Goal: Information Seeking & Learning: Learn about a topic

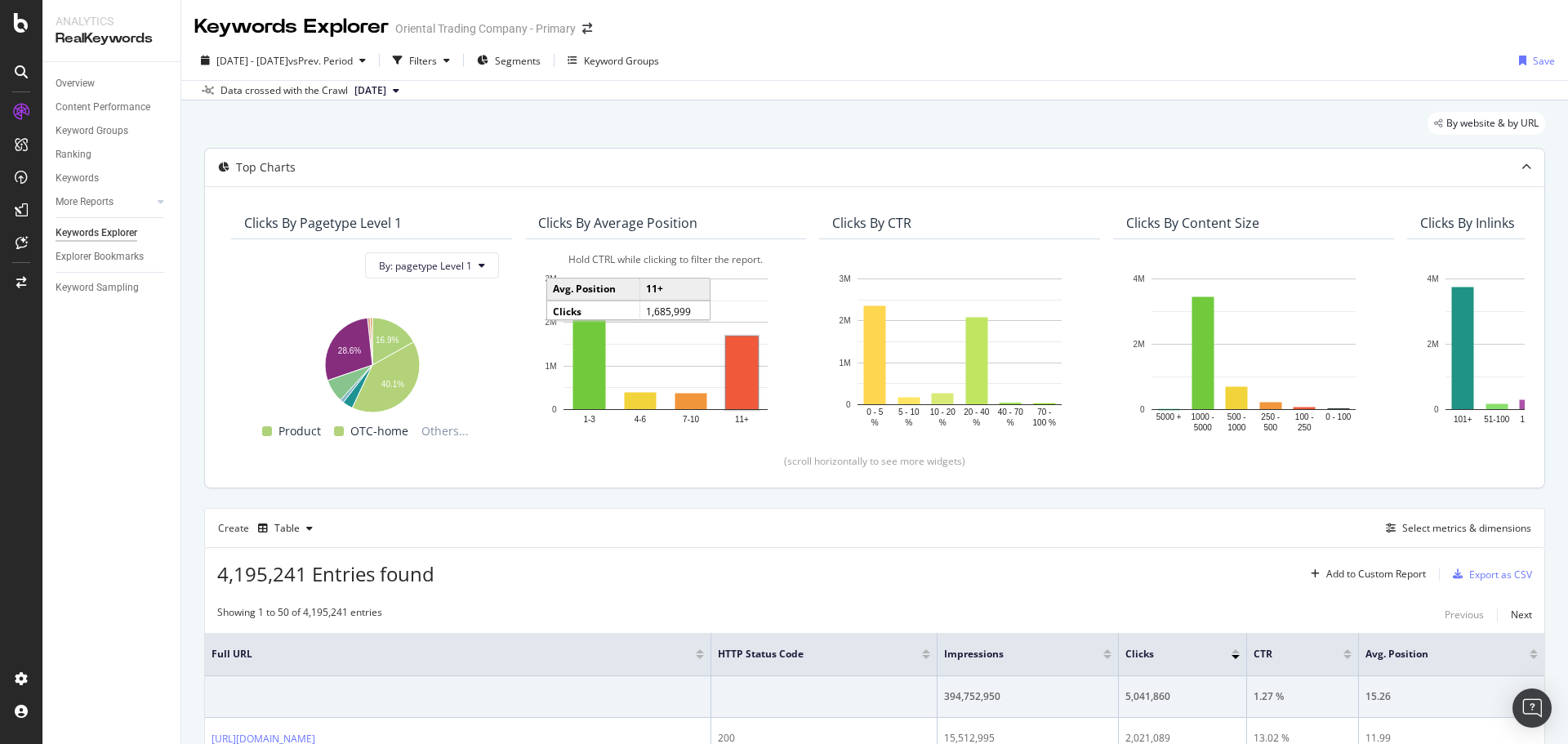
click at [742, 341] on rect "A chart." at bounding box center [741, 373] width 31 height 72
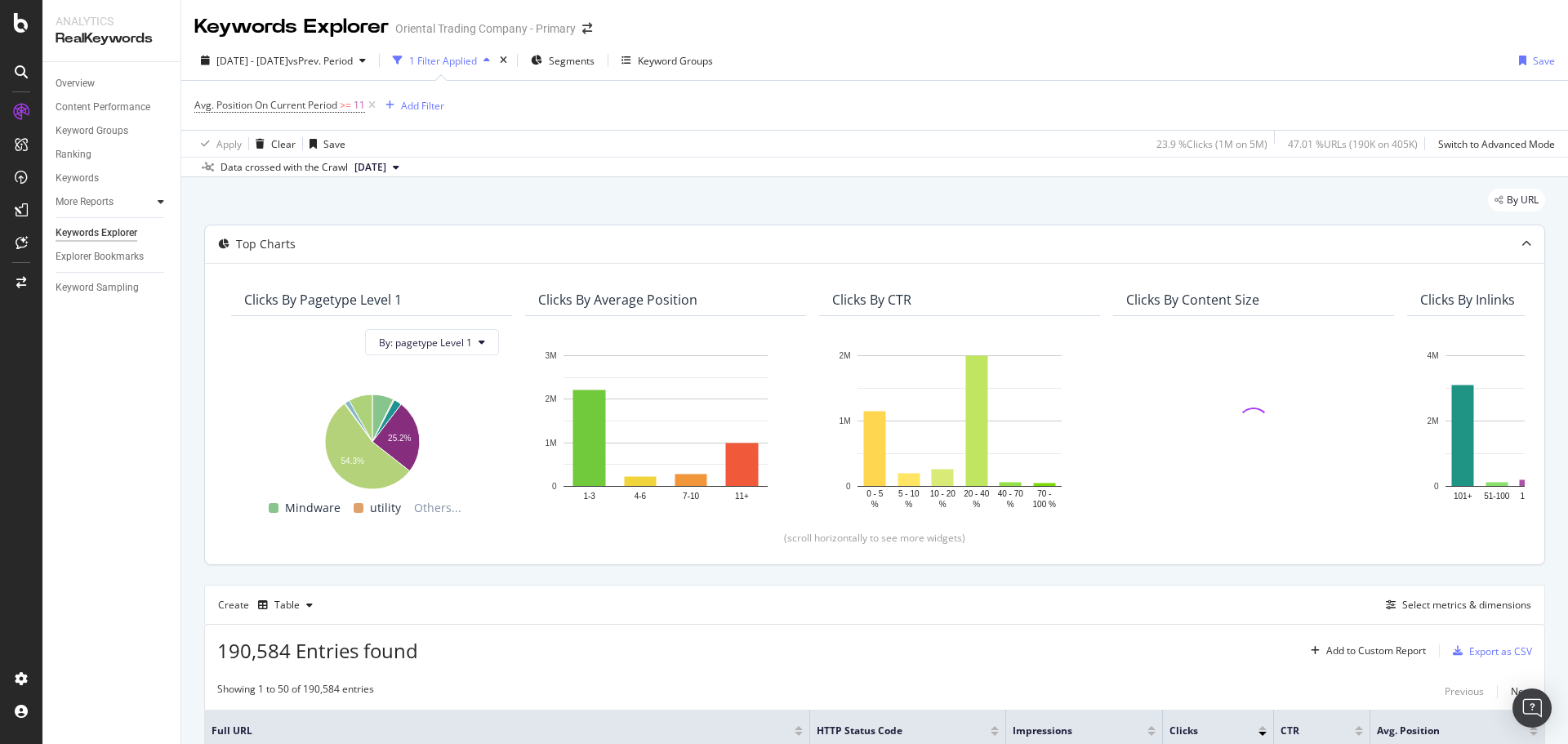
click at [164, 201] on icon at bounding box center [161, 202] width 7 height 10
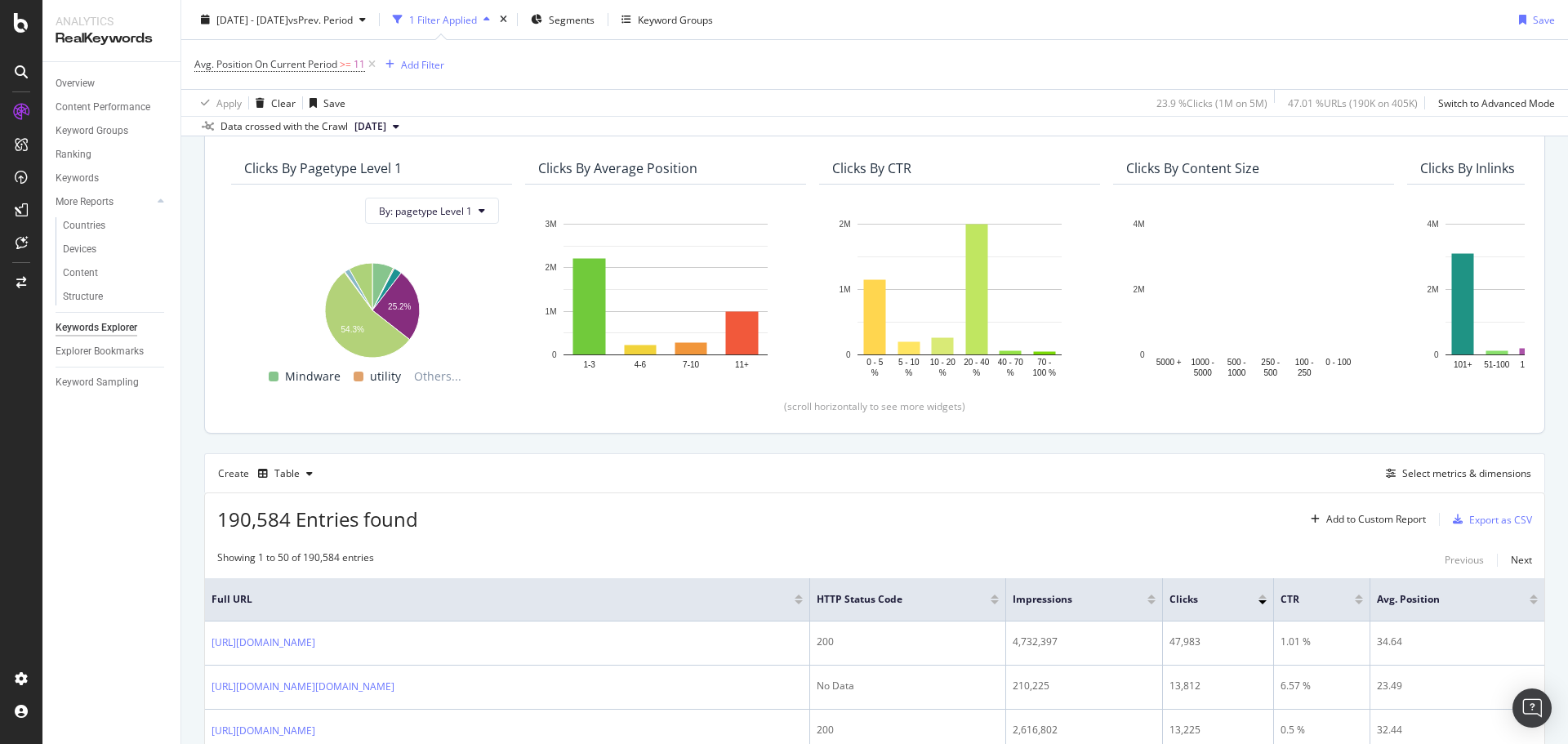
scroll to position [408, 0]
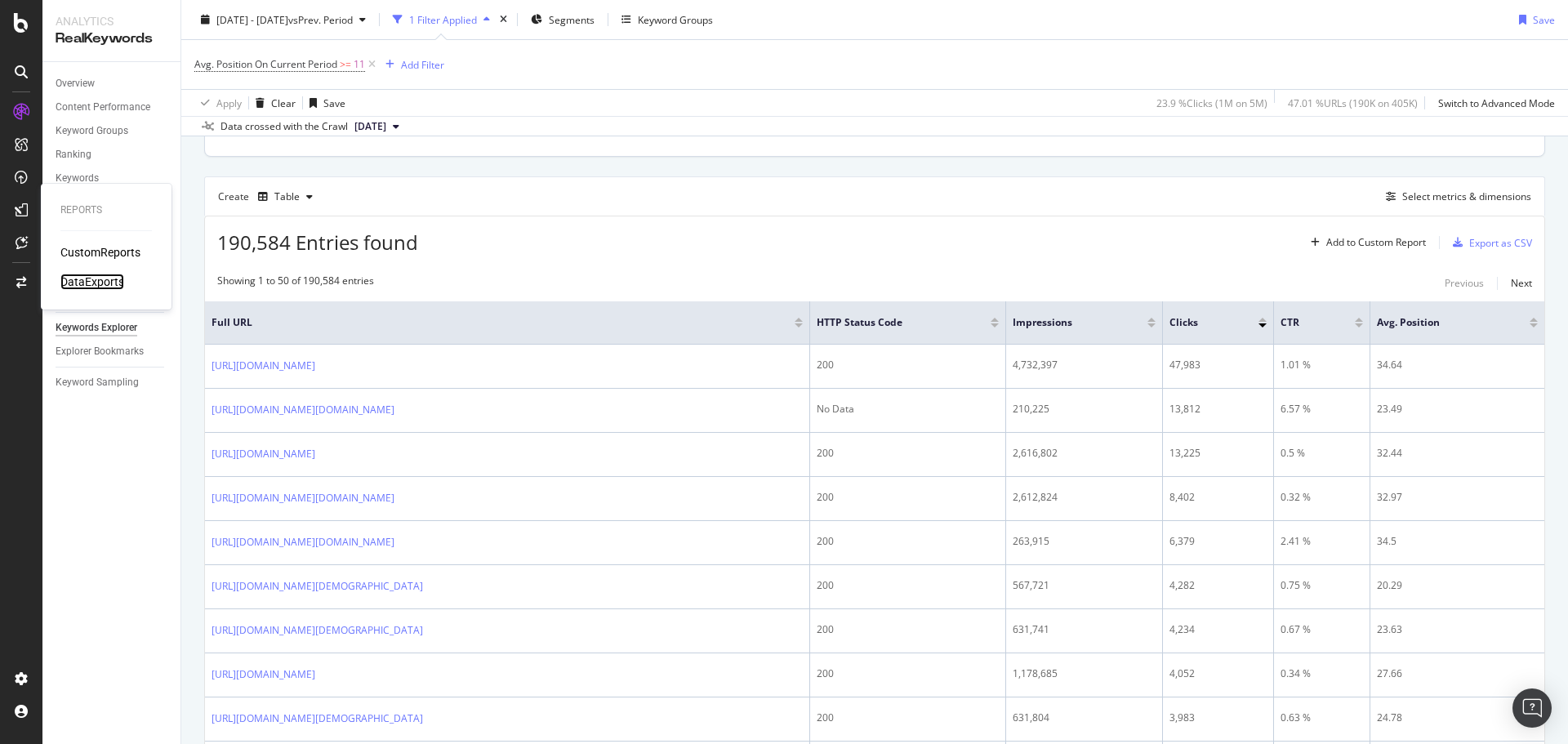
click at [89, 279] on div "DataExports" at bounding box center [92, 281] width 64 height 16
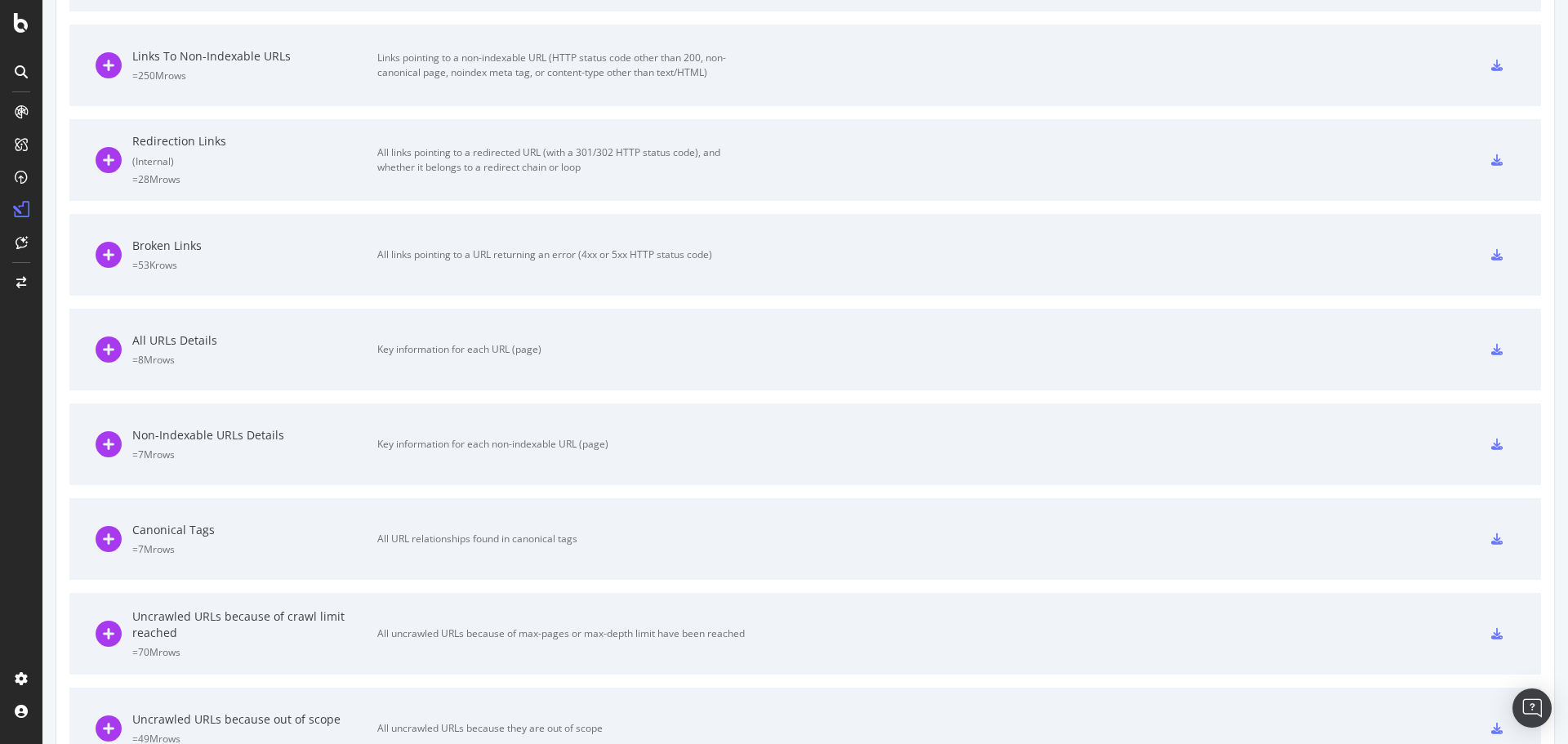
scroll to position [773, 0]
click at [165, 336] on div "All URLs Details" at bounding box center [254, 341] width 245 height 16
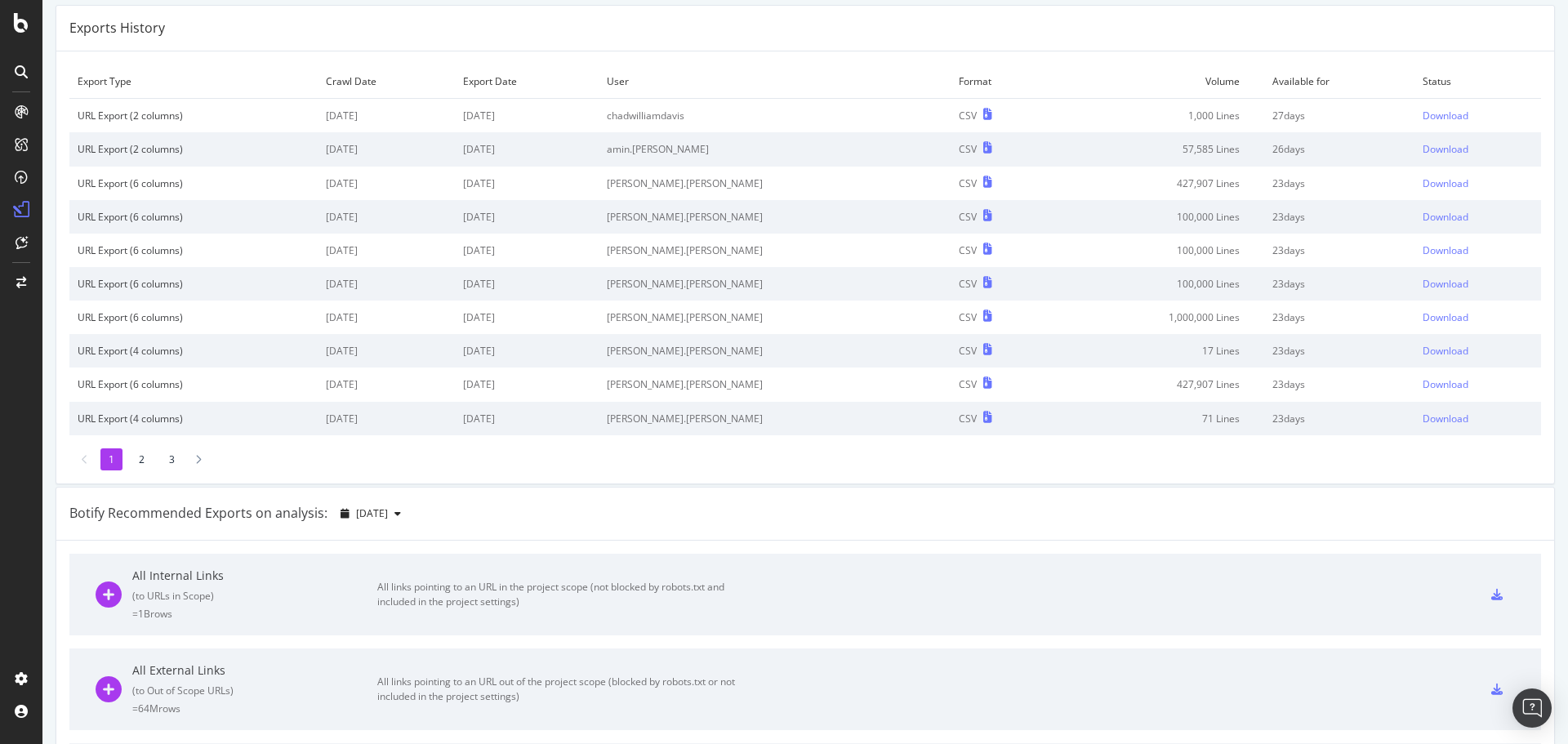
scroll to position [0, 0]
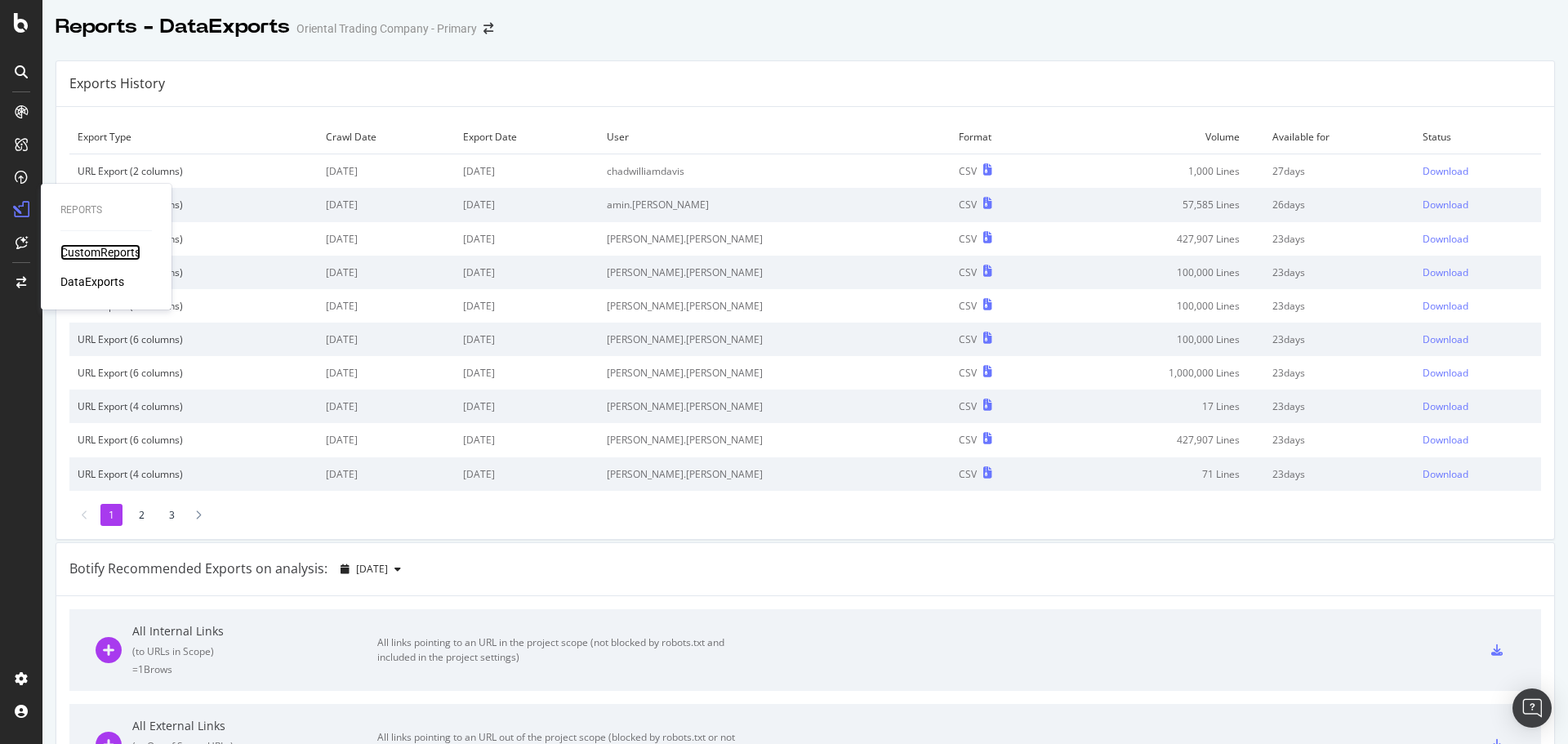
click at [89, 246] on div "CustomReports" at bounding box center [101, 252] width 80 height 16
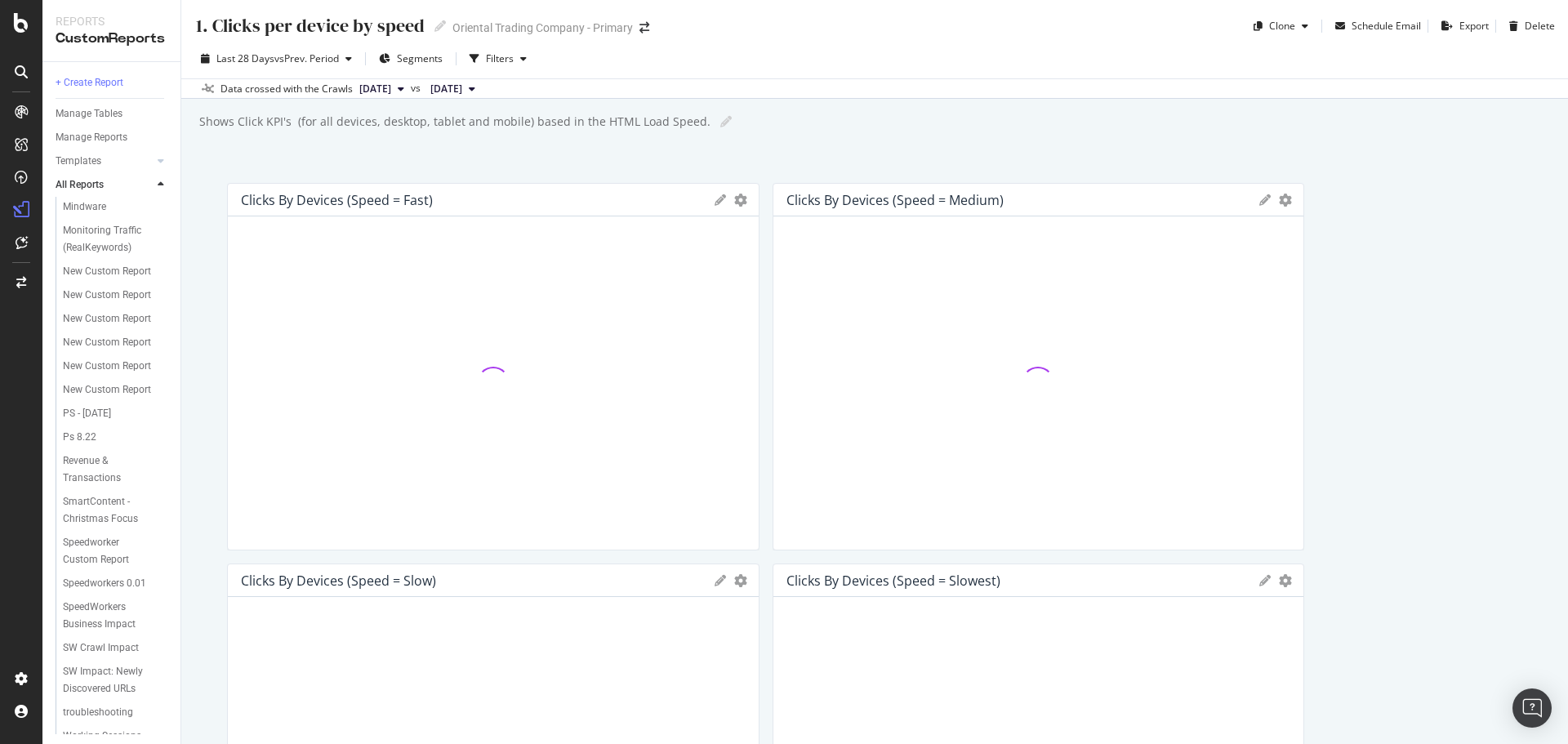
scroll to position [1062, 0]
click at [96, 249] on div "New Custom Report" at bounding box center [107, 241] width 88 height 17
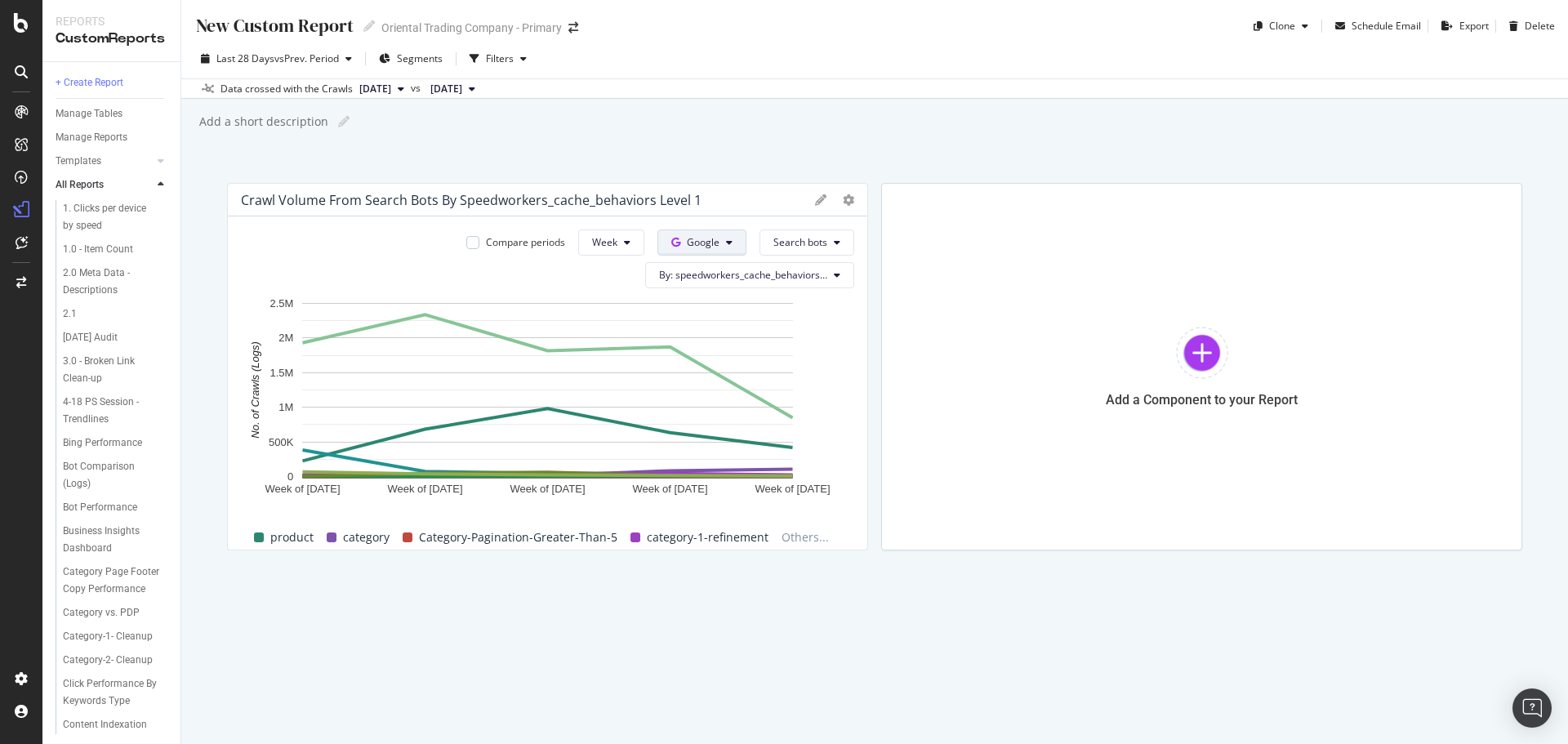
click at [735, 241] on button "Google" at bounding box center [702, 242] width 89 height 26
click at [390, 61] on icon "button" at bounding box center [384, 59] width 11 height 10
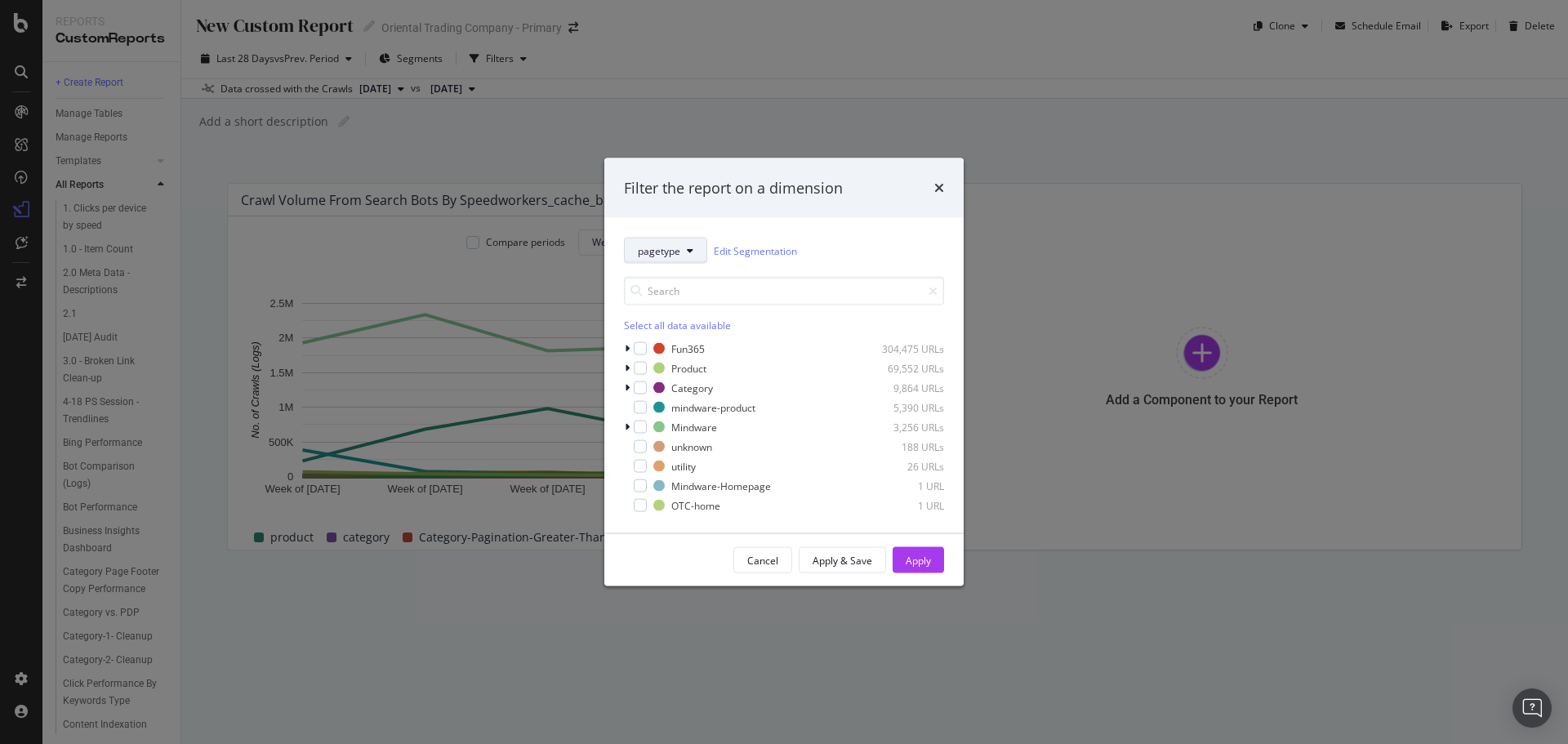
click at [689, 253] on icon "modal" at bounding box center [690, 250] width 7 height 10
click at [671, 336] on span "domain" at bounding box center [710, 339] width 145 height 14
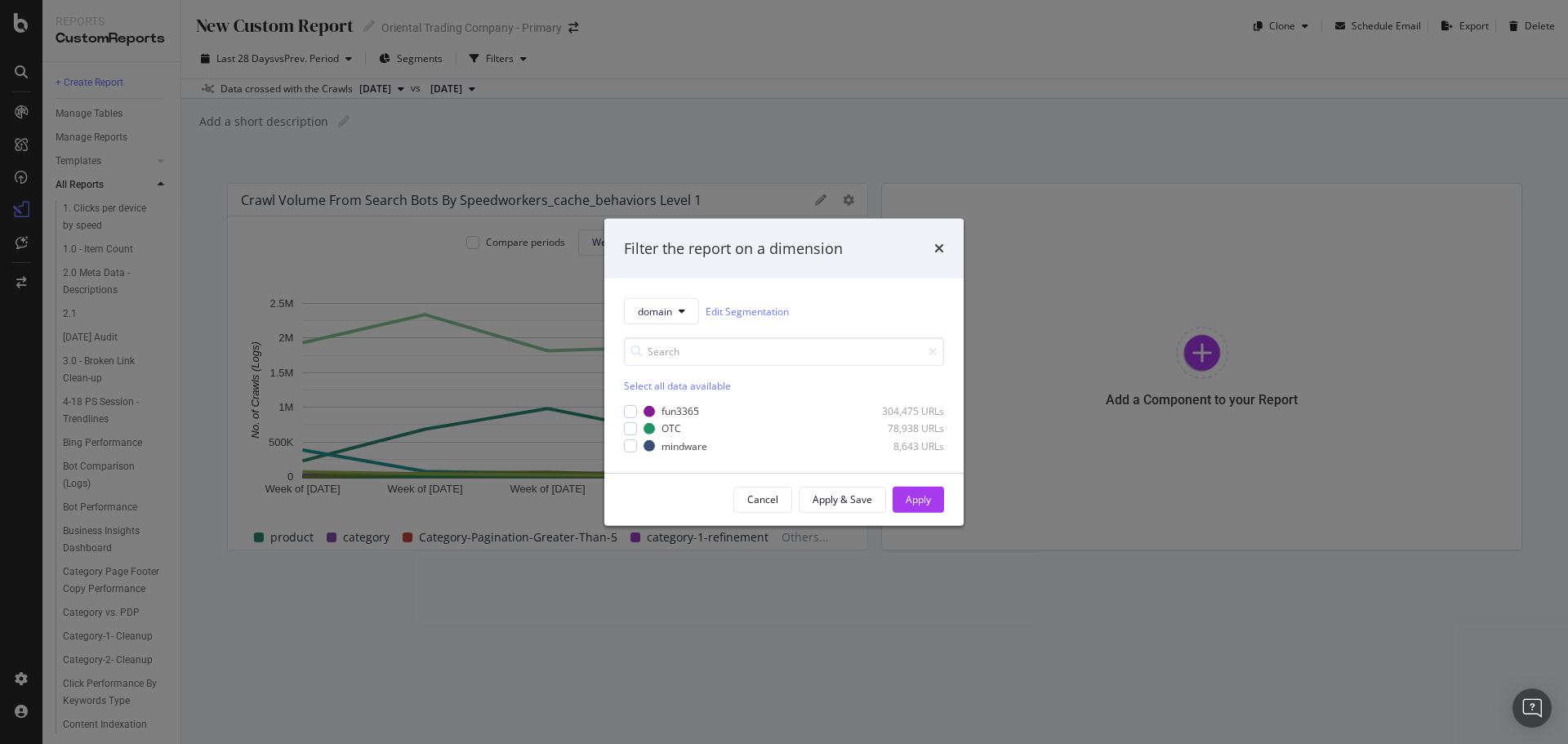
click at [622, 431] on div "domain Edit Segmentation Select all data available fun3365 304,475 URLs OTC 78,…" at bounding box center [784, 376] width 360 height 194
click at [512, 124] on div "Filter the report on a dimension domain Edit Segmentation Select all data avail…" at bounding box center [784, 372] width 1568 height 744
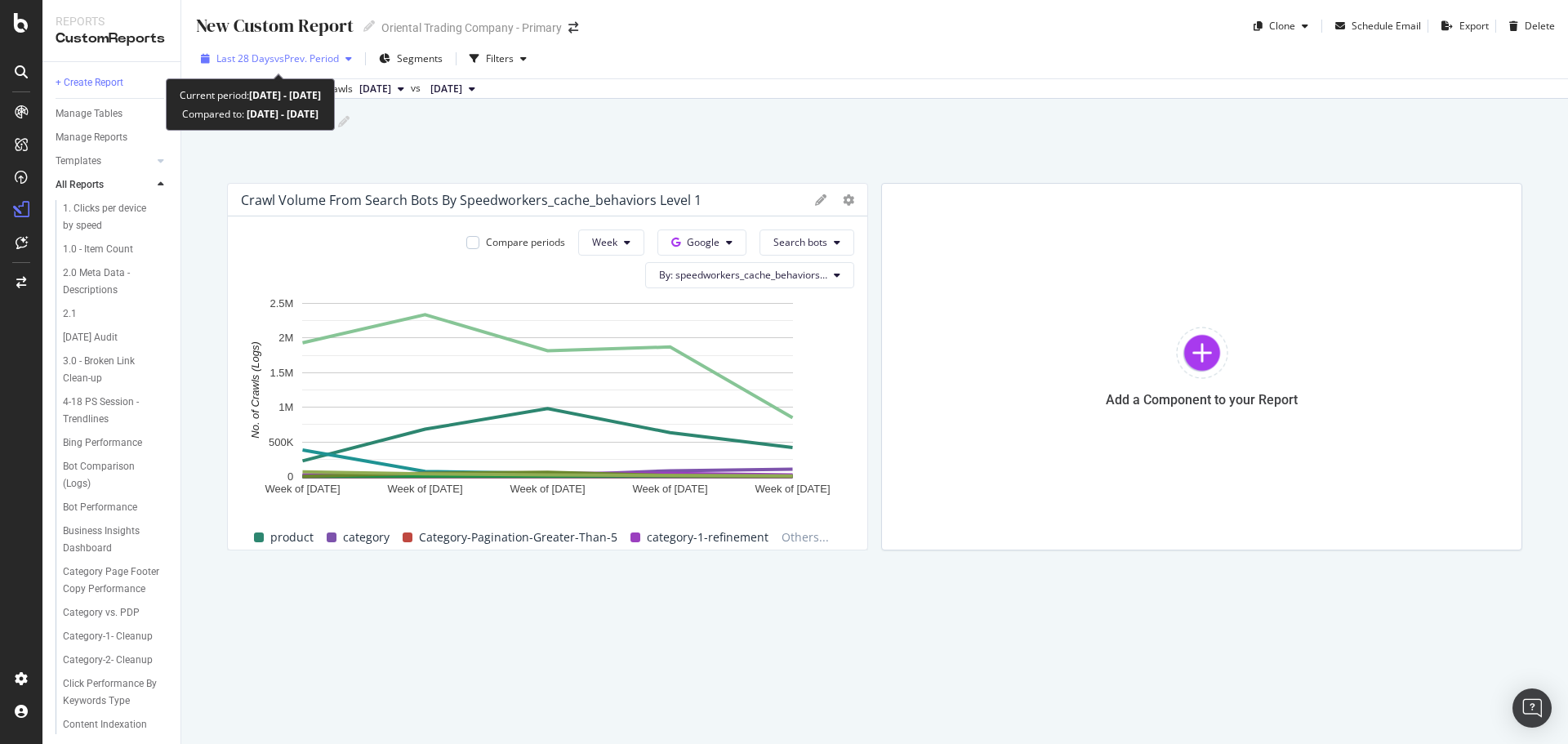
click at [265, 50] on div "Last 28 Days vs Prev. Period" at bounding box center [276, 59] width 164 height 25
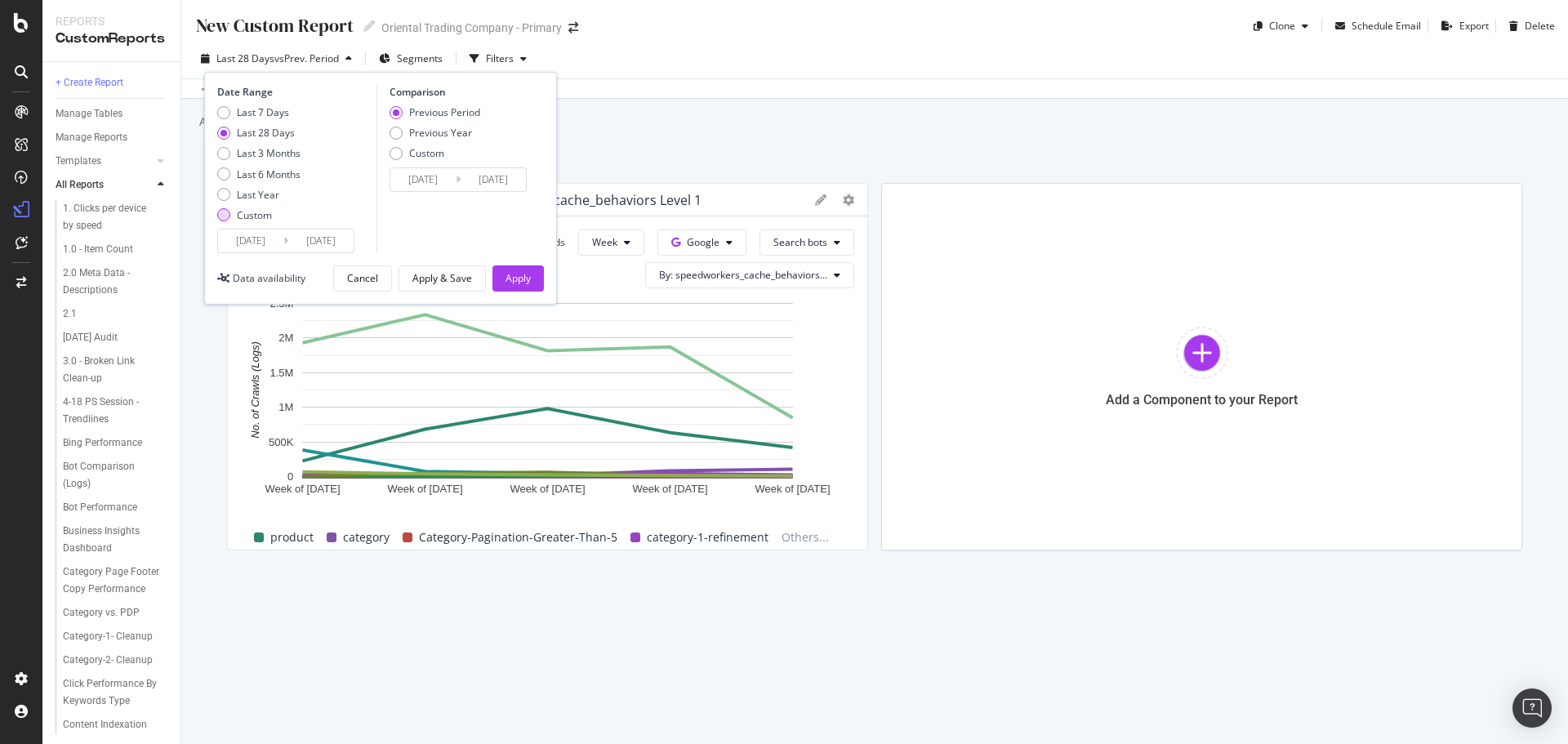
click at [222, 215] on div "Custom" at bounding box center [224, 215] width 13 height 13
click at [291, 239] on input "[DATE]" at bounding box center [321, 241] width 66 height 23
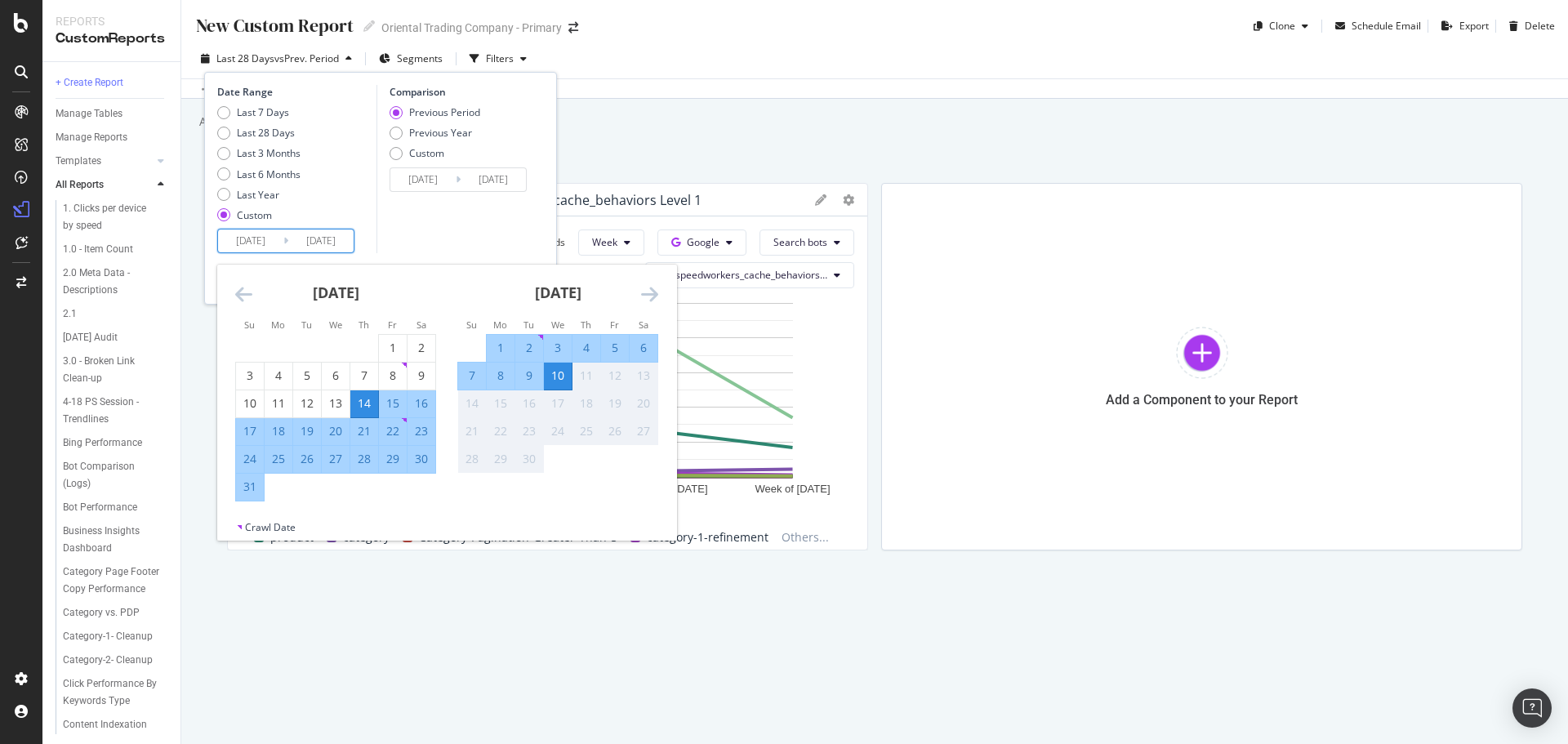
click at [244, 303] on icon "Move backward to switch to the previous month." at bounding box center [244, 294] width 17 height 20
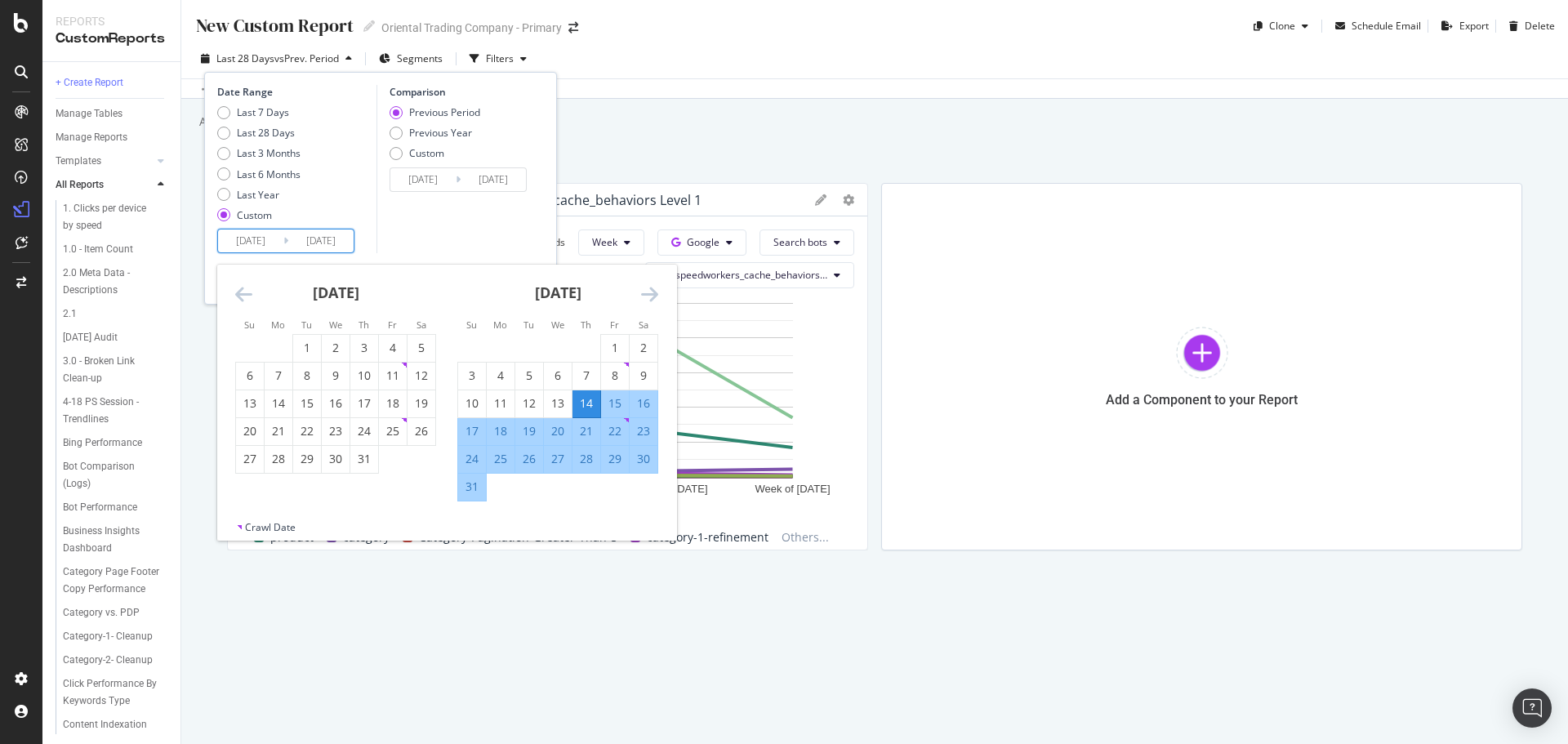
click at [246, 292] on icon "Move backward to switch to the previous month." at bounding box center [244, 294] width 17 height 20
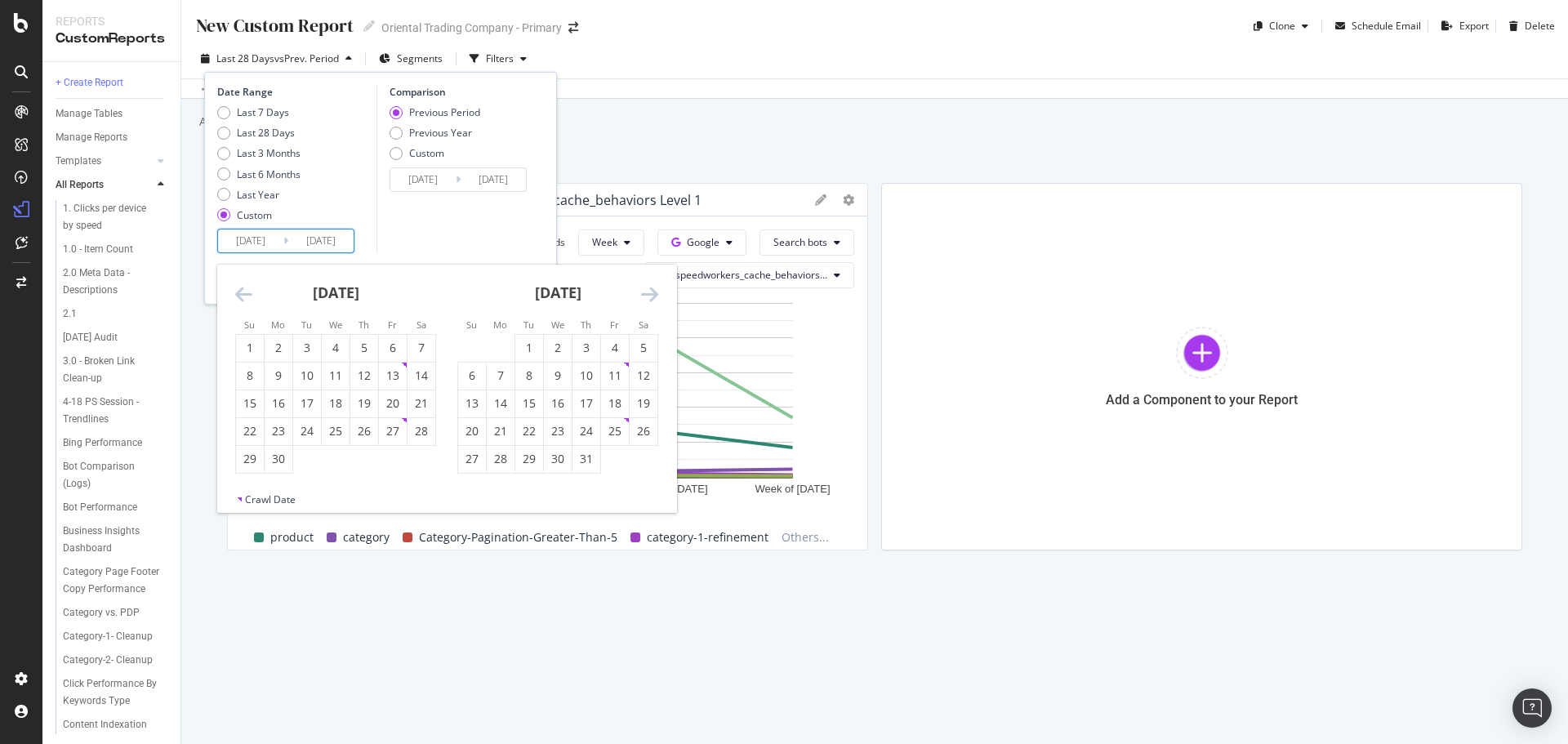
click at [246, 292] on icon "Move backward to switch to the previous month." at bounding box center [244, 294] width 17 height 20
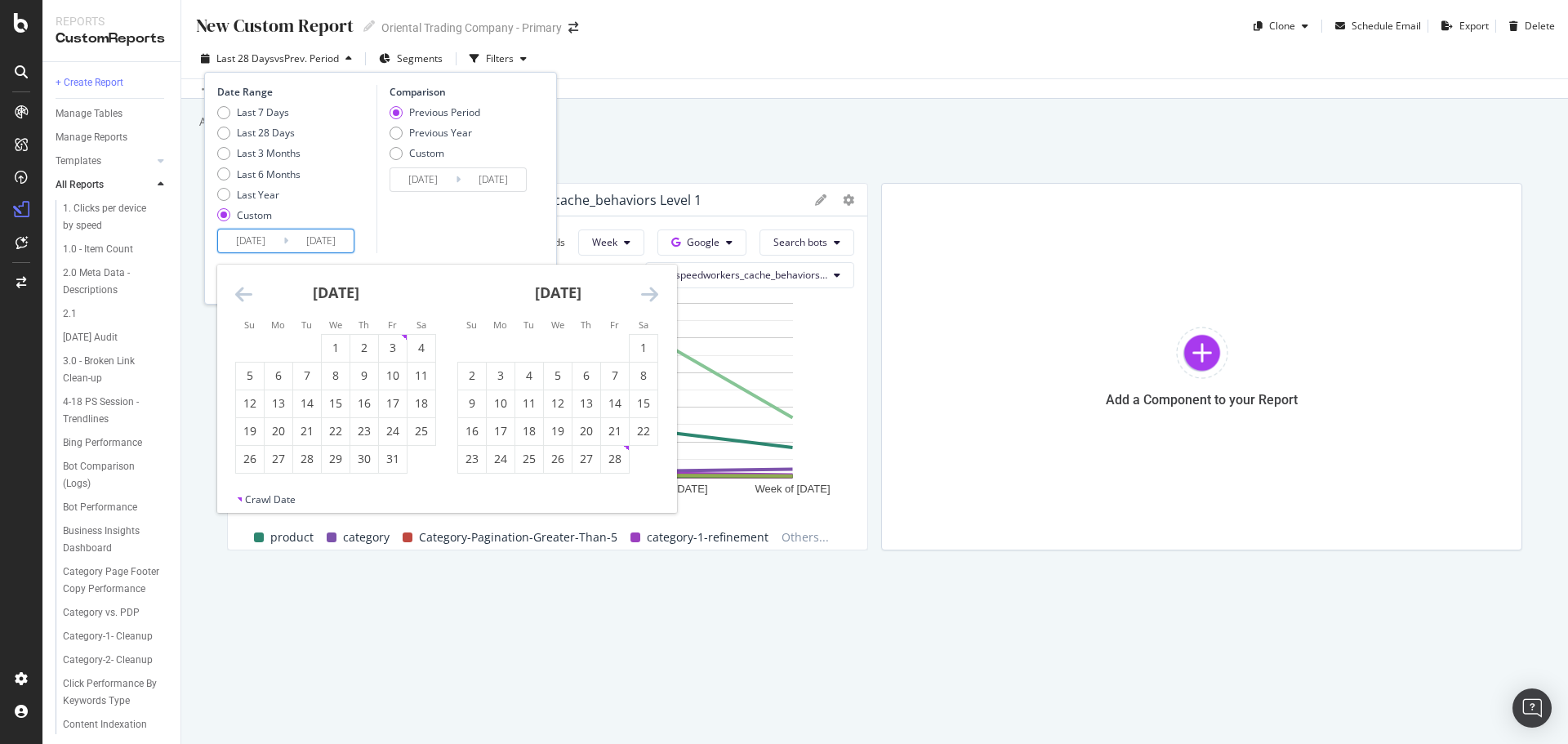
click at [246, 292] on icon "Move backward to switch to the previous month." at bounding box center [244, 294] width 17 height 20
click at [322, 371] on div "11" at bounding box center [335, 375] width 28 height 16
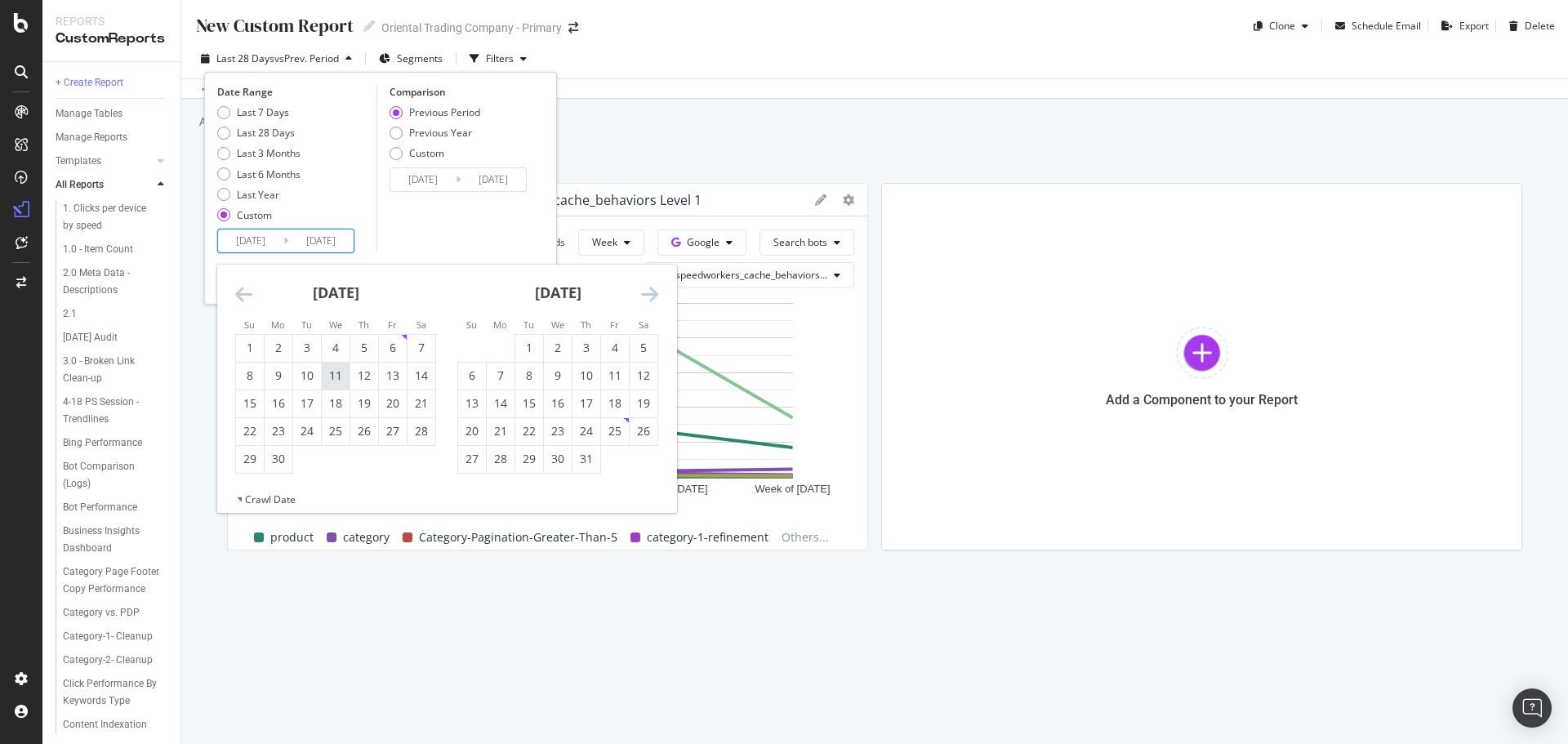
type input "[DATE]"
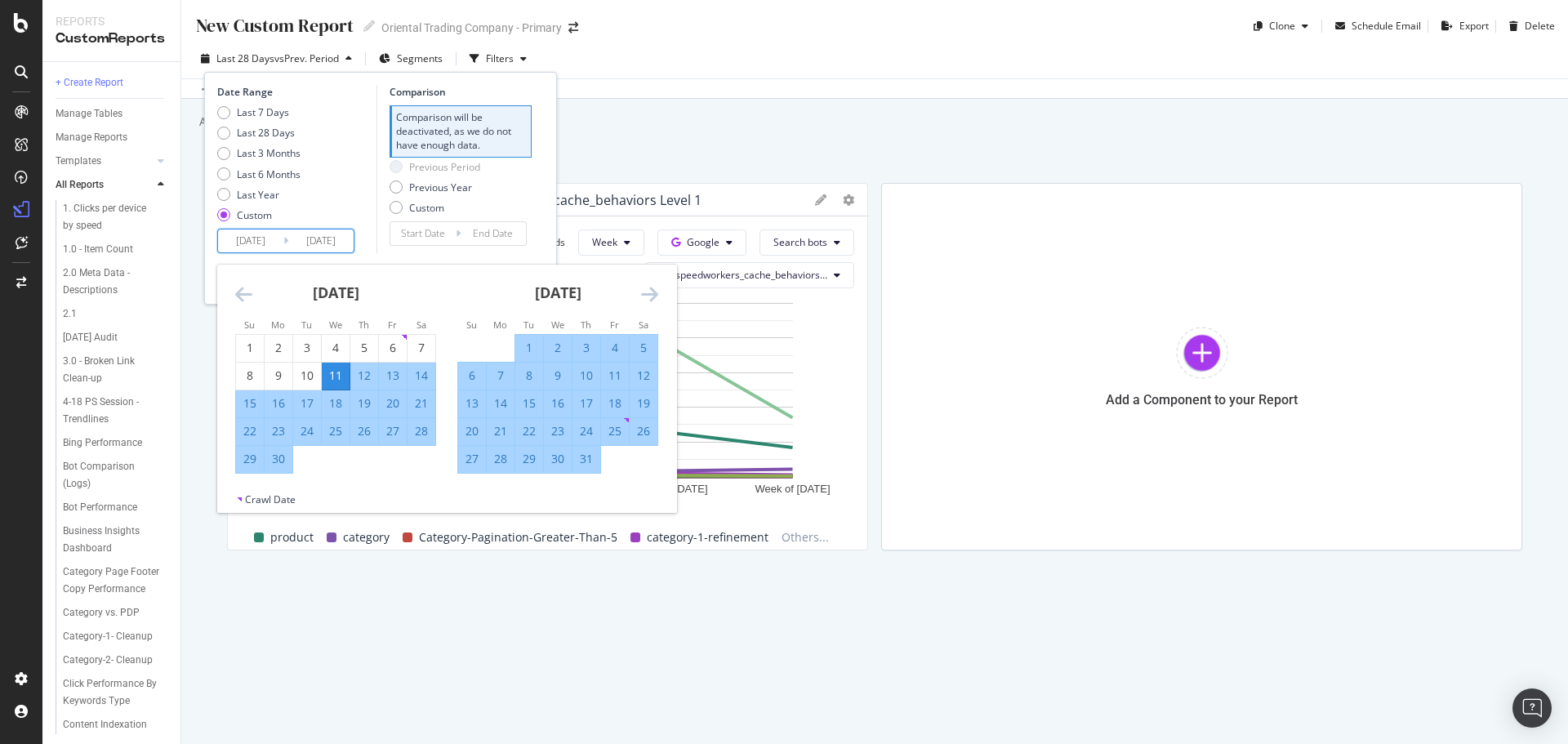
click at [336, 377] on div "11" at bounding box center [335, 375] width 28 height 16
type input "[DATE]"
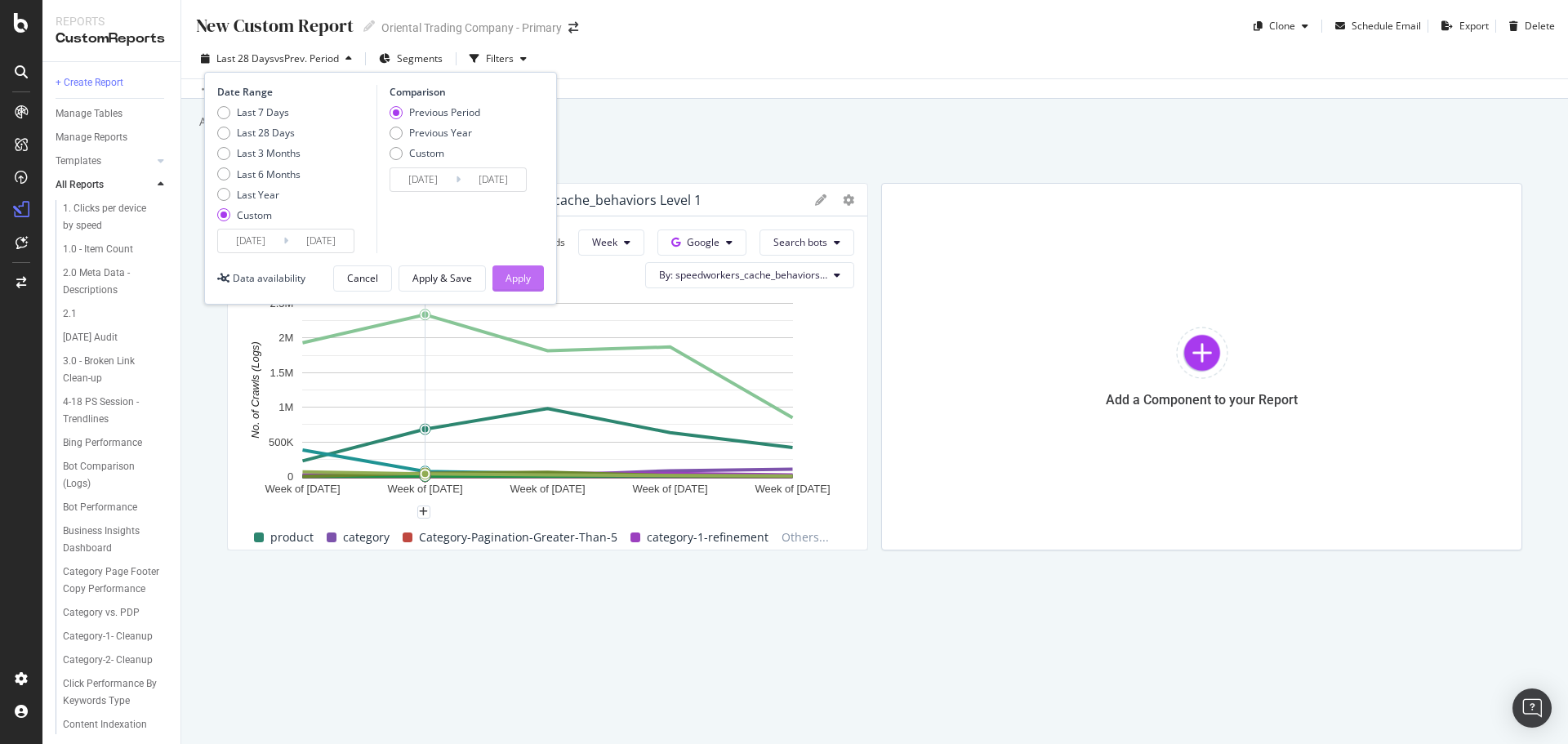
click at [515, 282] on div "Apply" at bounding box center [518, 278] width 26 height 14
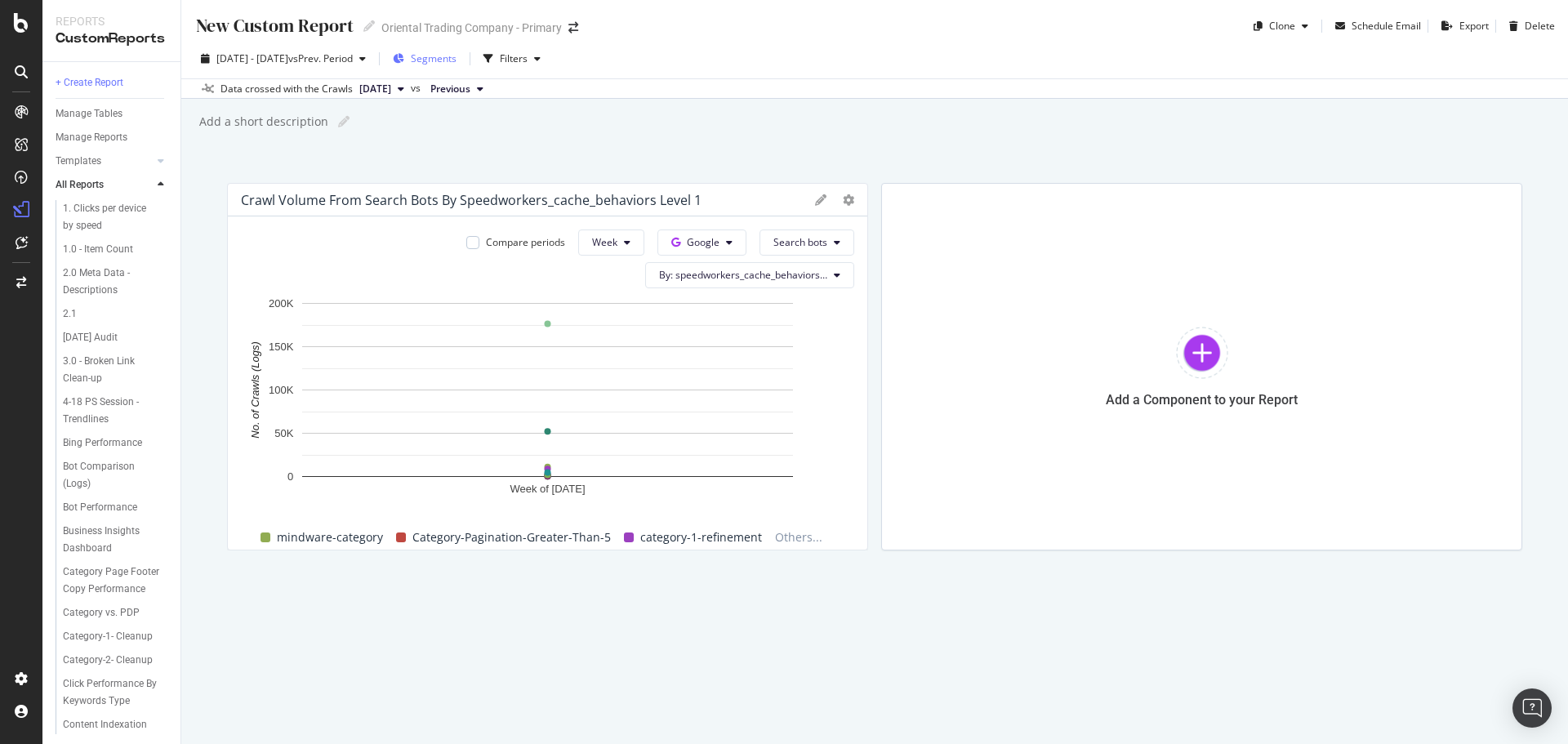
click at [457, 54] on span "Segments" at bounding box center [434, 58] width 46 height 14
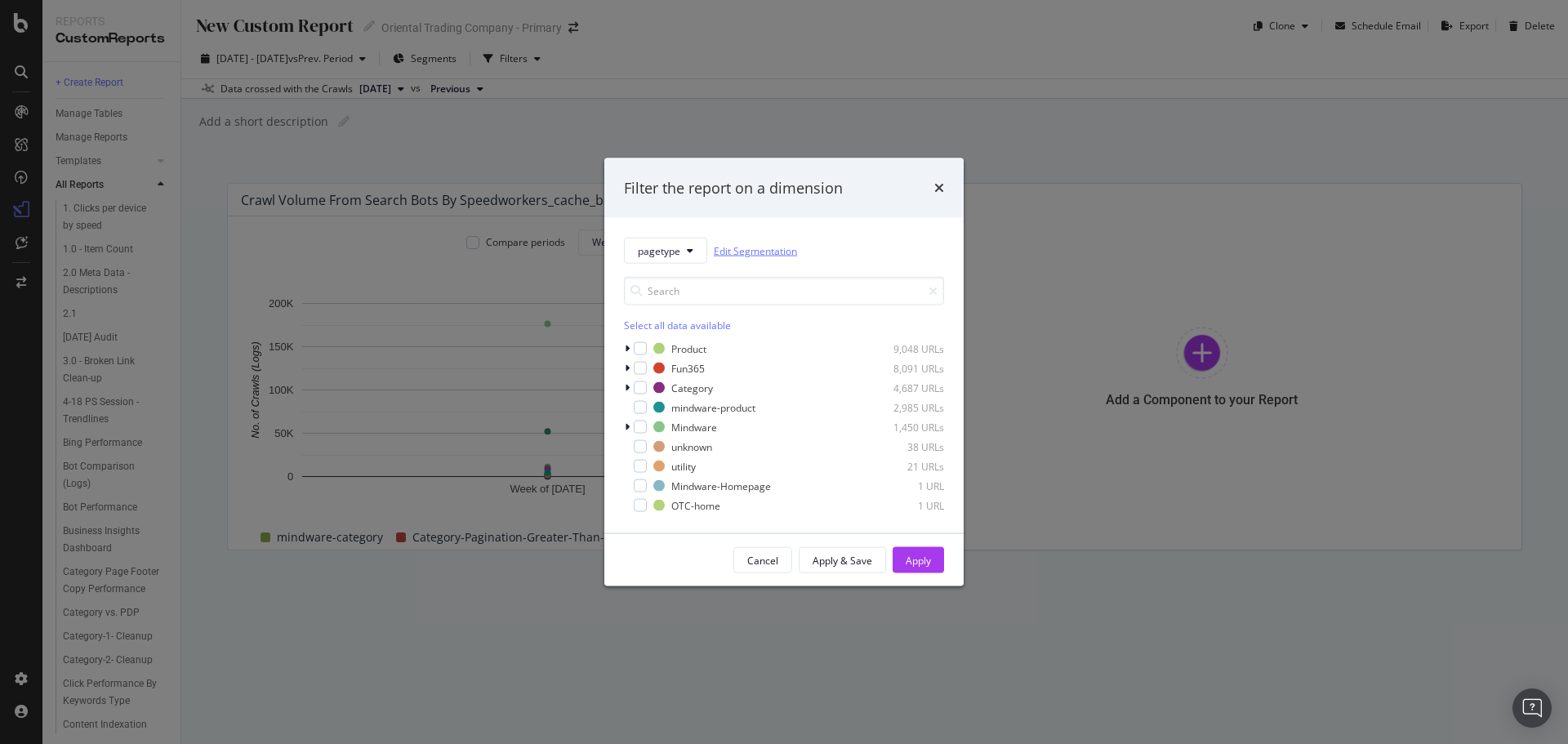
click at [745, 253] on link "Edit Segmentation" at bounding box center [755, 250] width 84 height 17
click at [934, 184] on icon "times" at bounding box center [939, 188] width 10 height 13
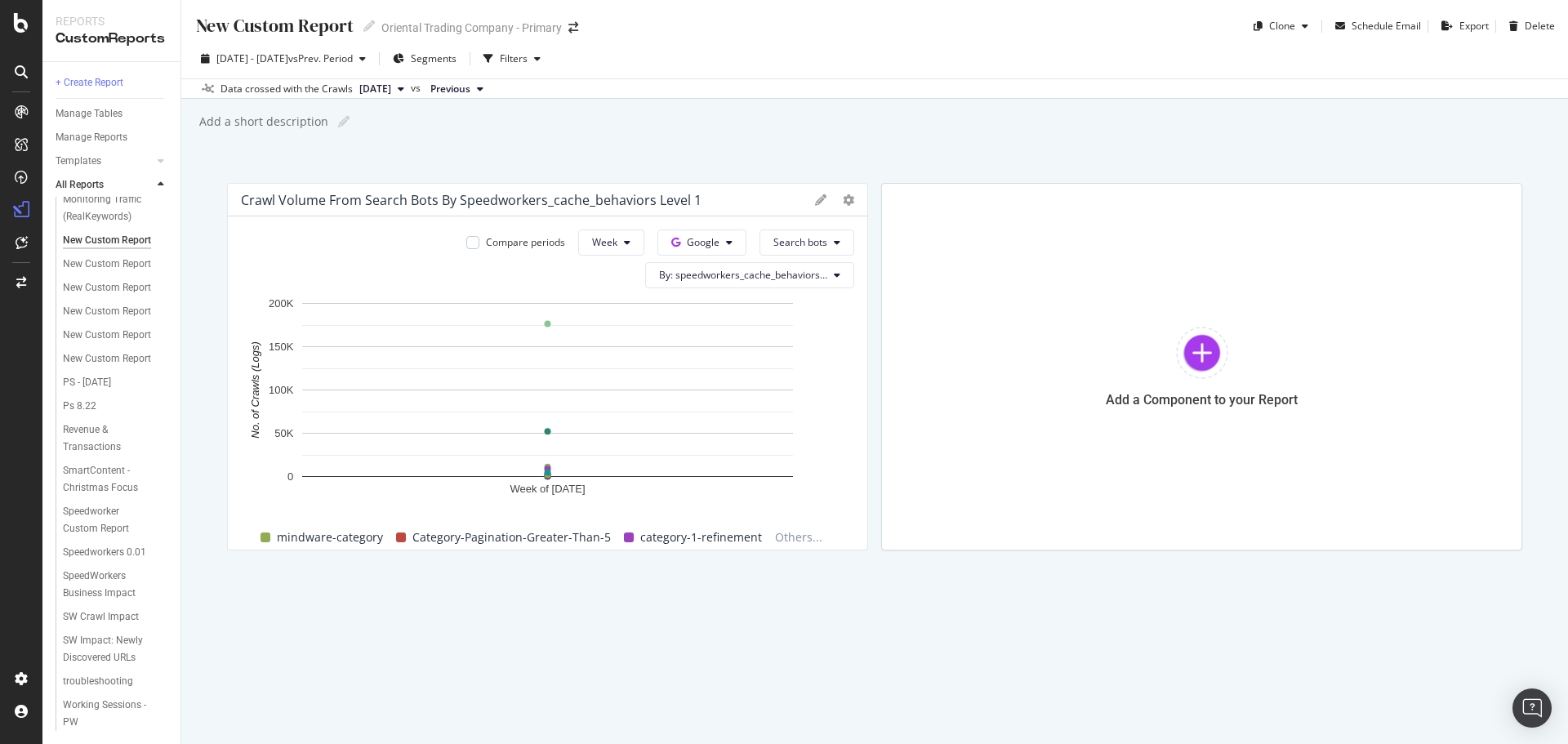
scroll to position [1240, 0]
click at [84, 207] on div "LogAnalyzer" at bounding box center [92, 212] width 64 height 16
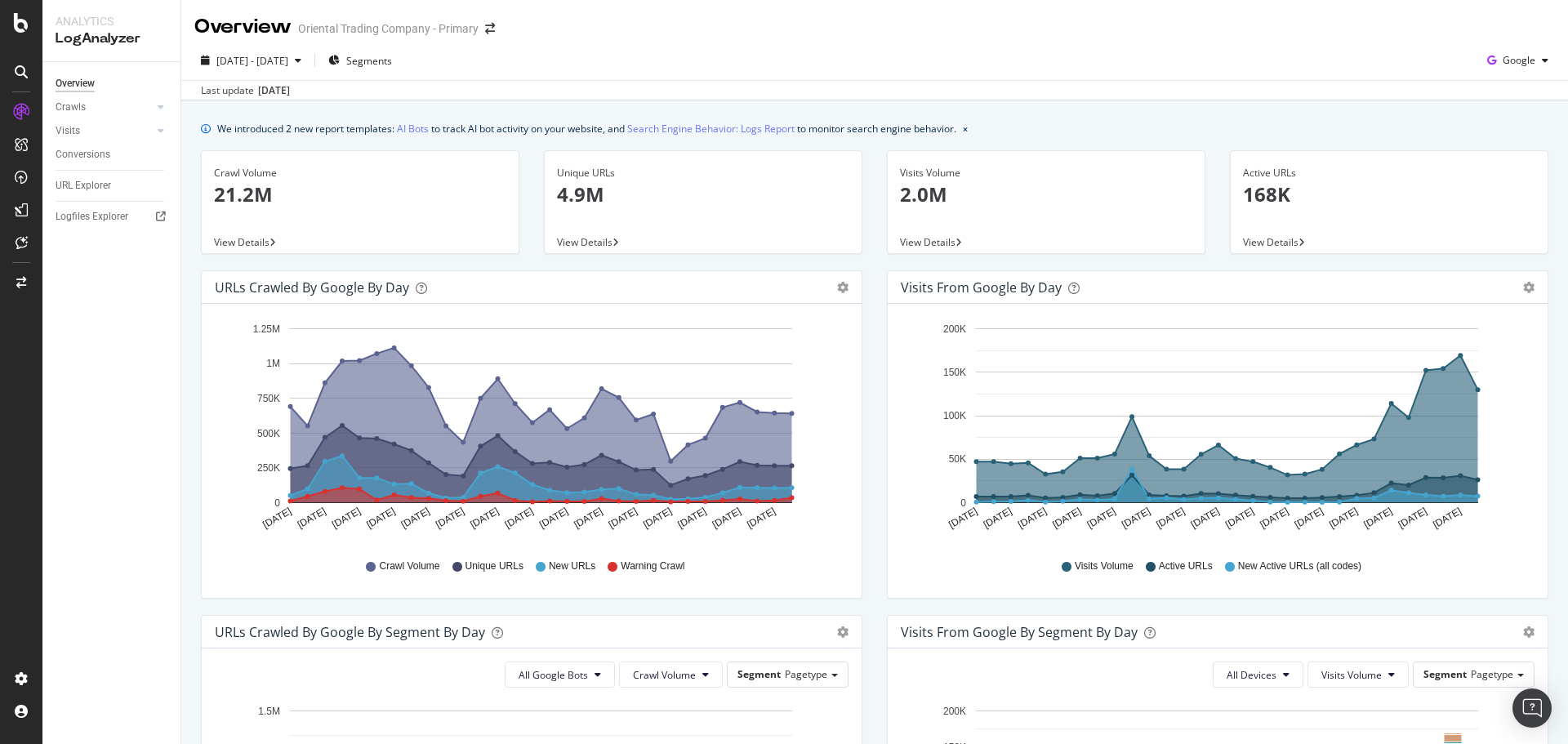
click at [246, 243] on span "View Details" at bounding box center [242, 242] width 55 height 14
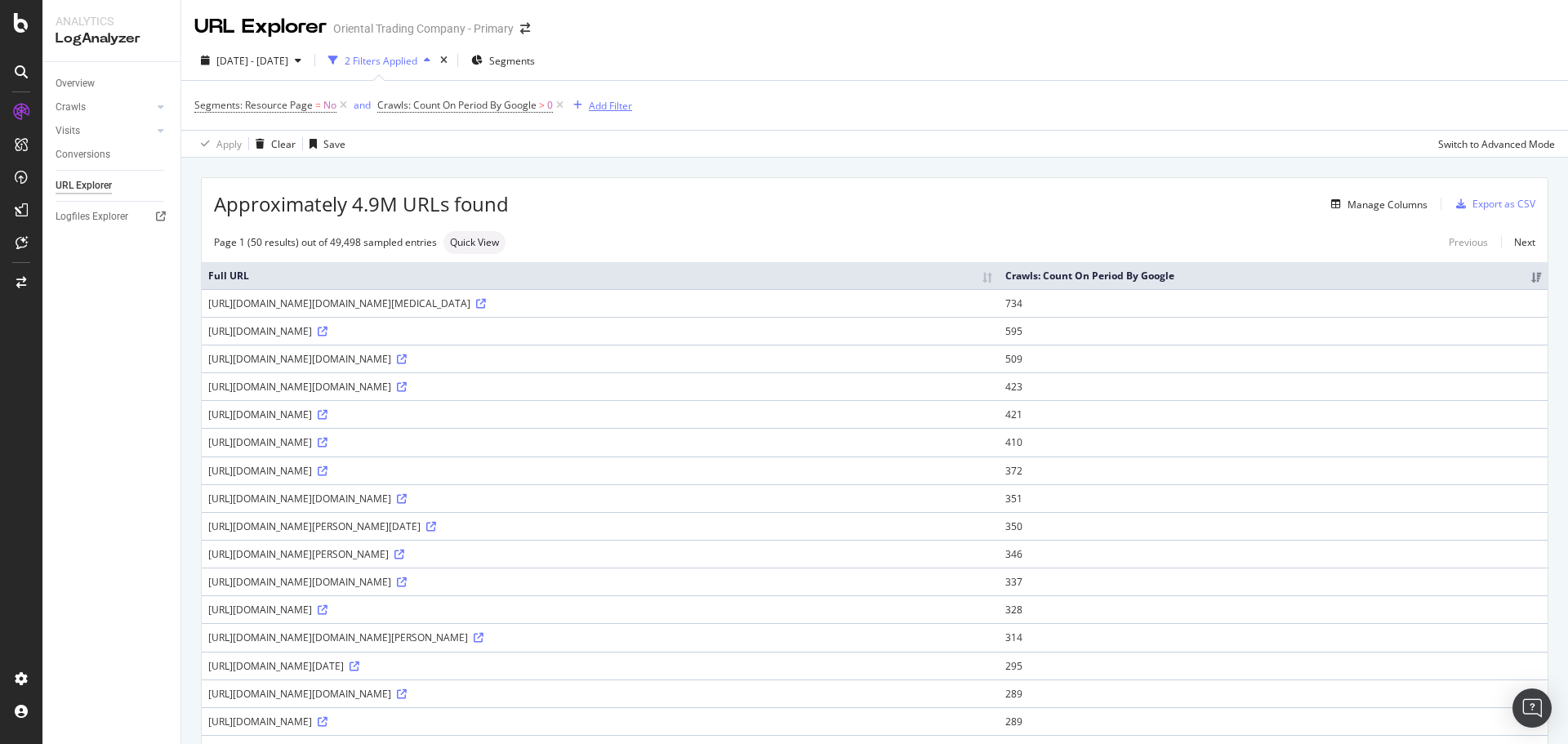
click at [600, 108] on div "Add Filter" at bounding box center [610, 106] width 43 height 14
click at [606, 219] on span "URLs (Logs)" at bounding box center [617, 220] width 53 height 14
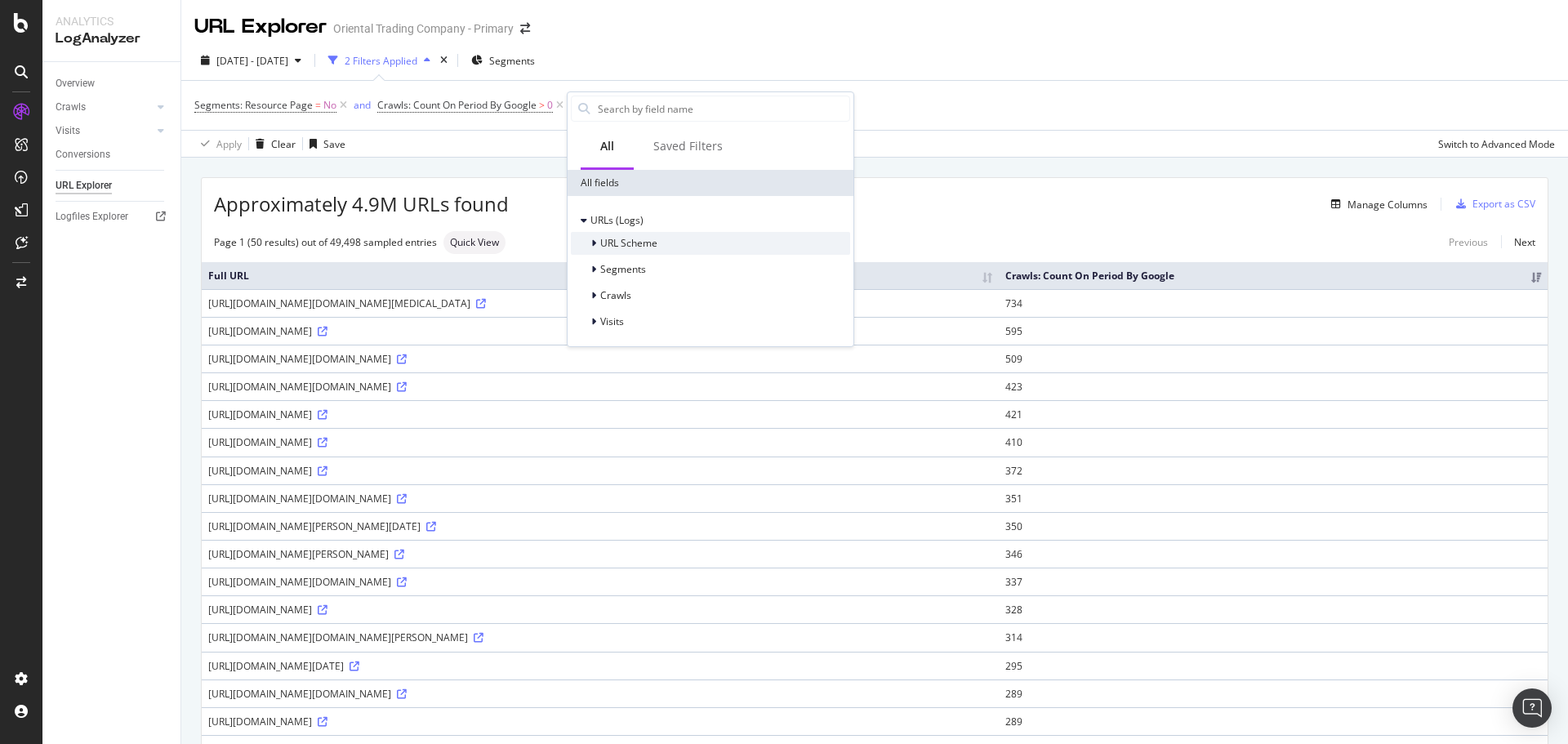
click at [626, 239] on span "URL Scheme" at bounding box center [629, 243] width 57 height 14
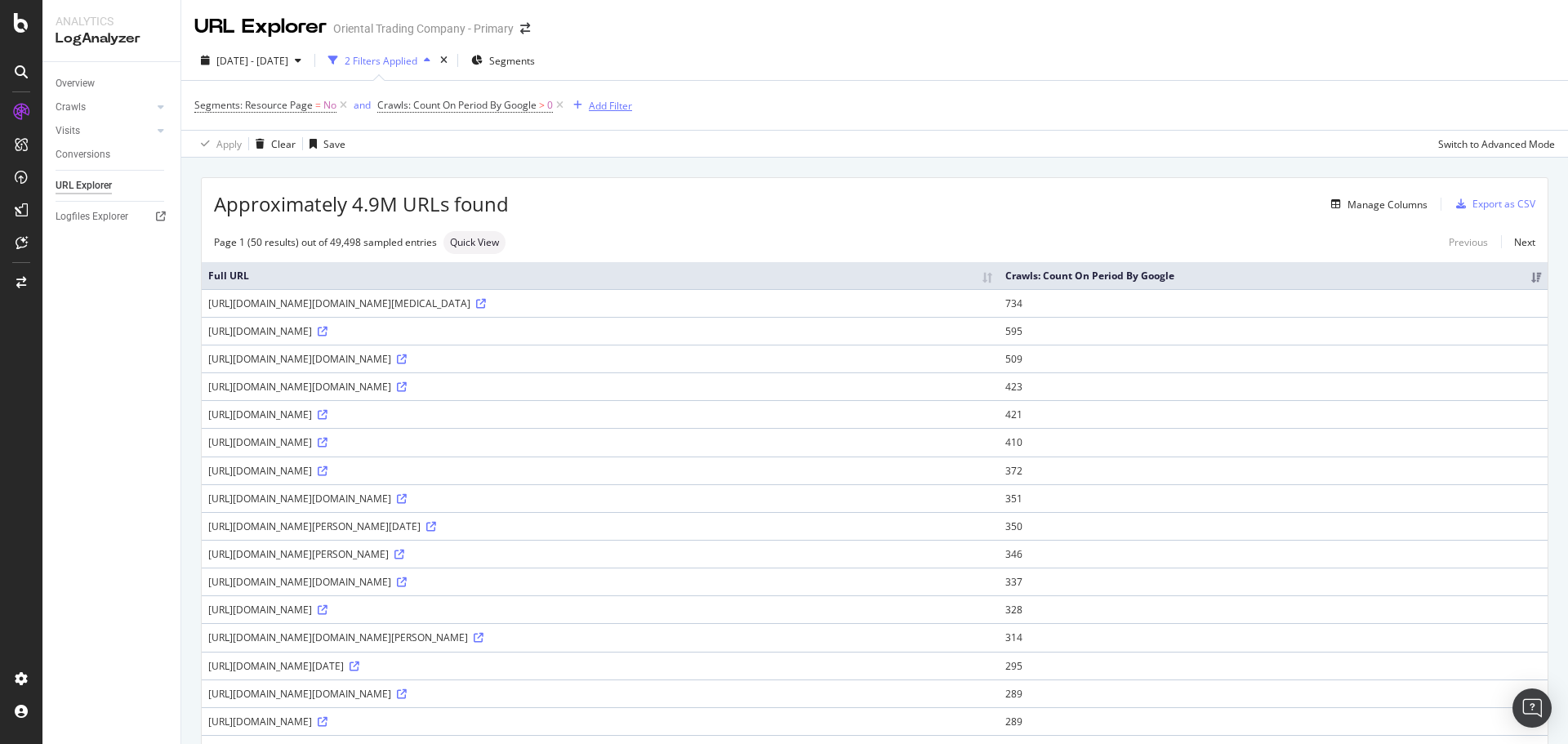
click at [604, 101] on div "Add Filter" at bounding box center [610, 106] width 43 height 14
click at [605, 221] on span "URLs (Logs)" at bounding box center [617, 220] width 53 height 14
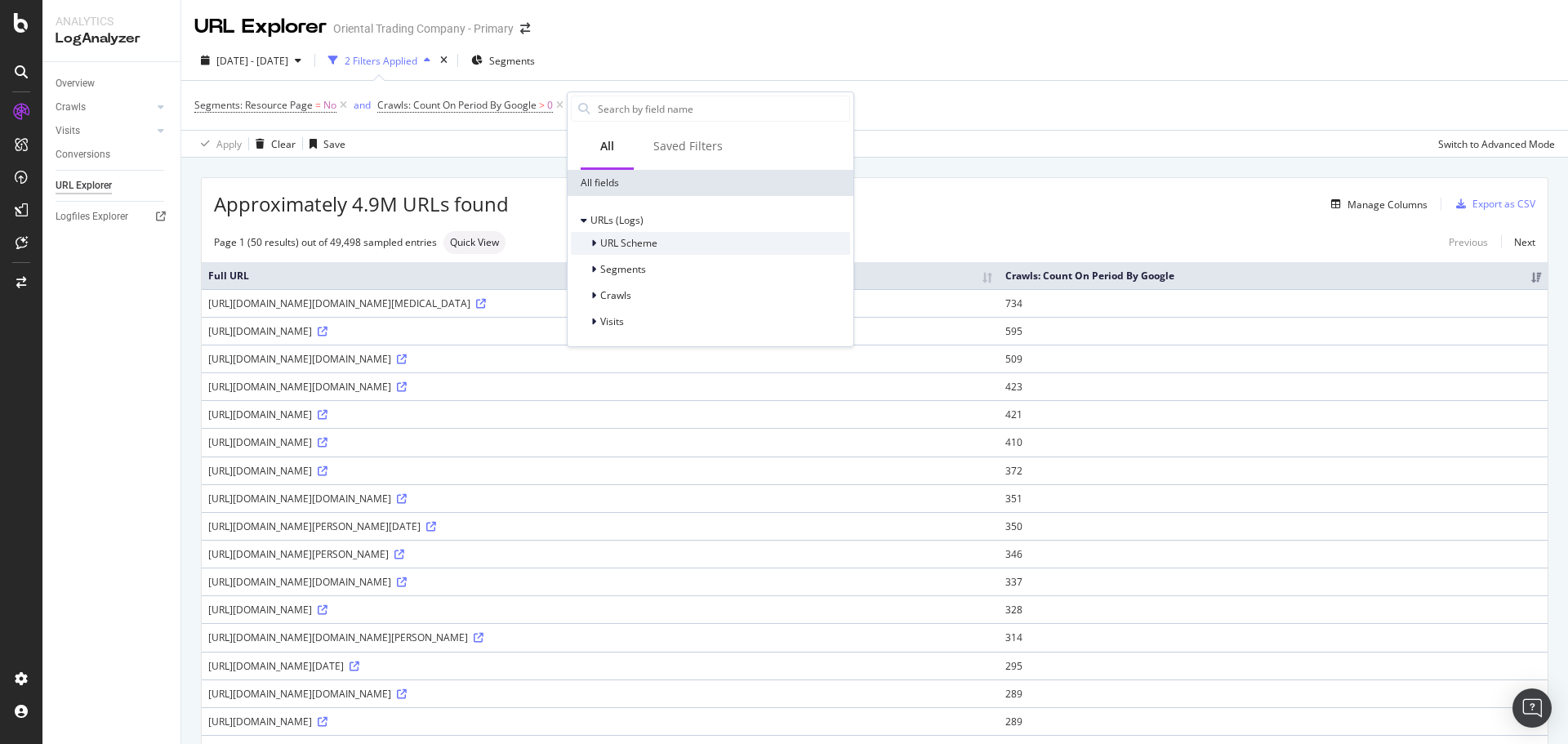
click at [600, 240] on span "URL Scheme" at bounding box center [629, 243] width 57 height 14
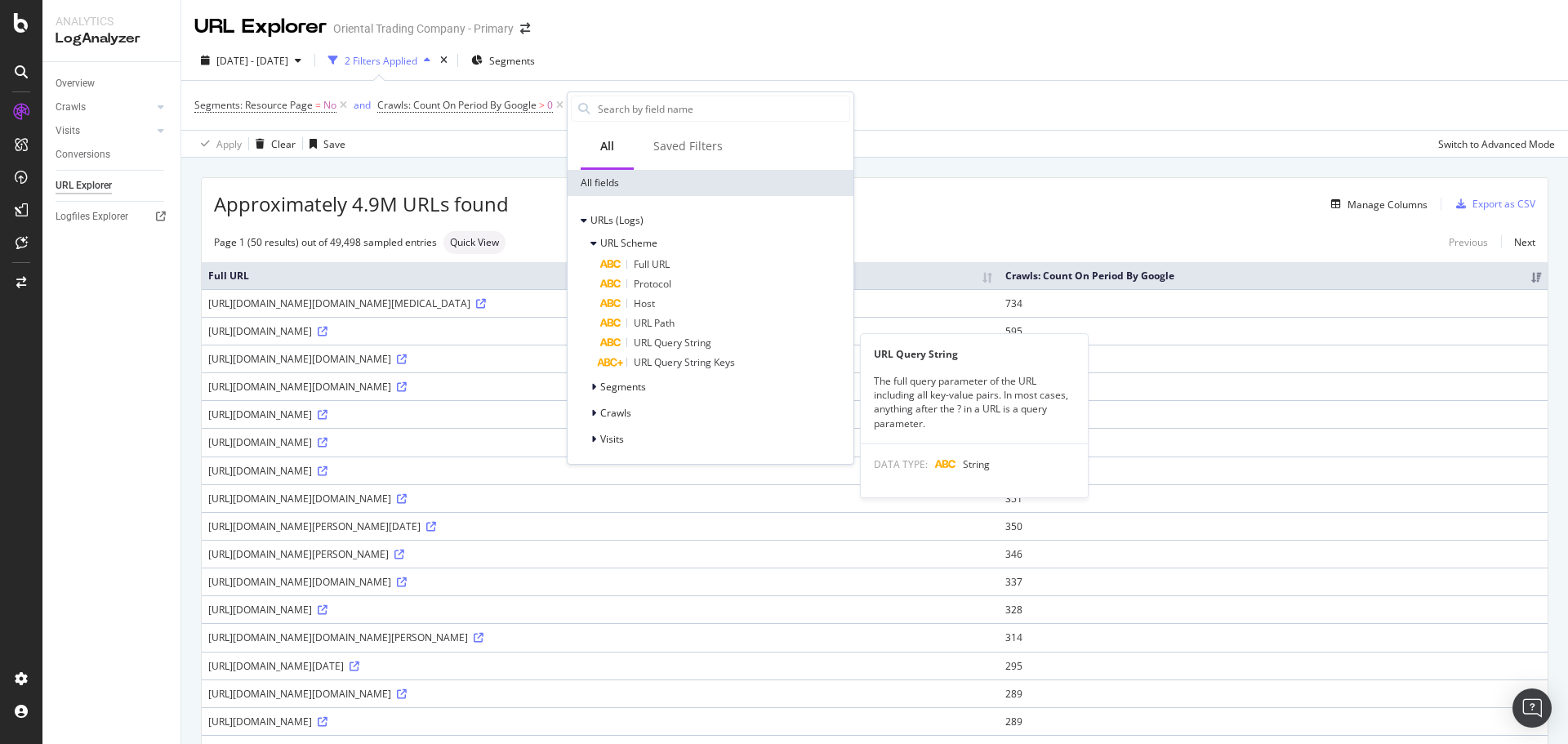
click at [657, 343] on span "URL Query String" at bounding box center [673, 343] width 78 height 14
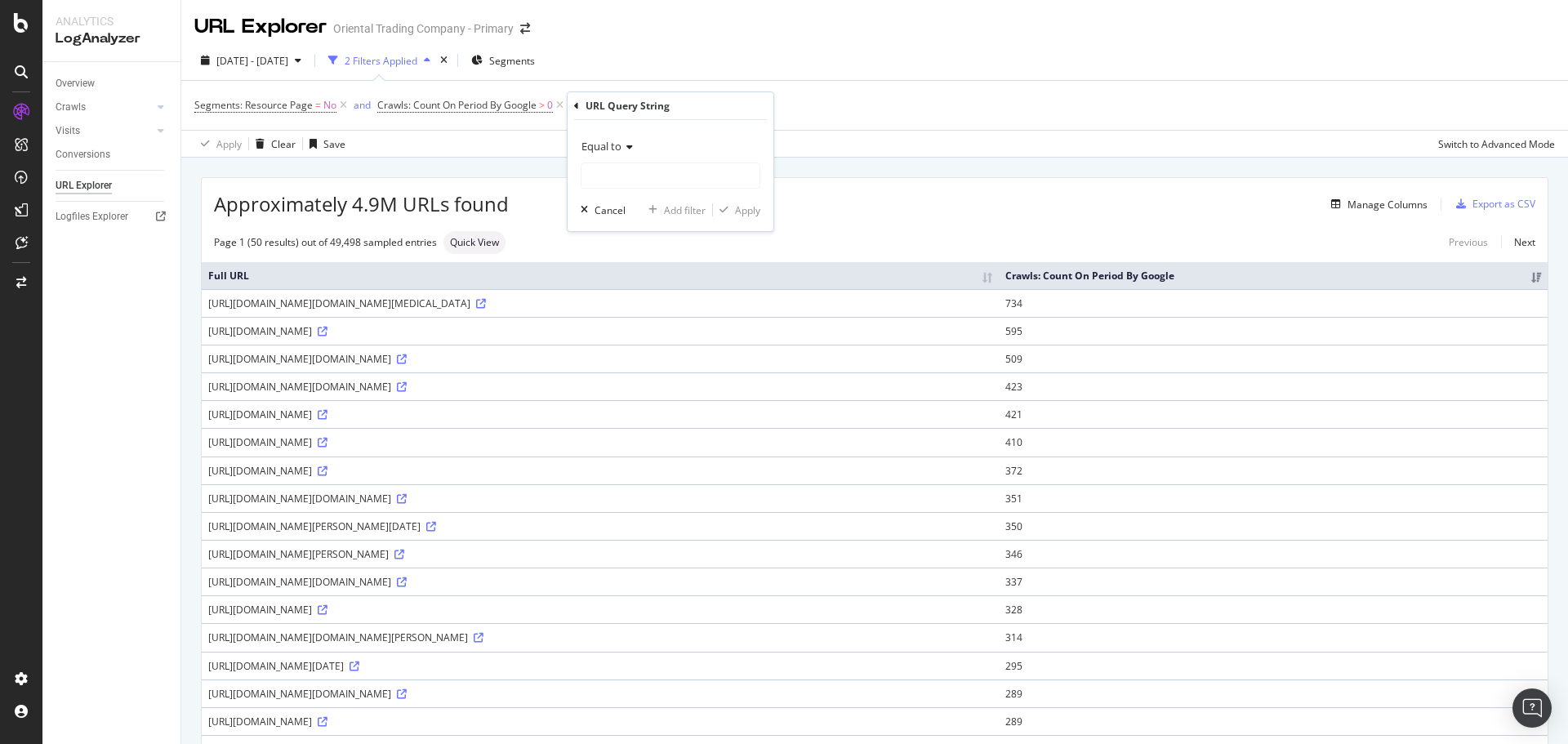
click at [629, 148] on icon at bounding box center [627, 147] width 11 height 10
drag, startPoint x: 616, startPoint y: 314, endPoint x: 624, endPoint y: 283, distance: 32.0
click at [617, 306] on span "Contains" at bounding box center [609, 307] width 40 height 14
click at [651, 182] on input "text" at bounding box center [670, 175] width 178 height 26
type input "-a1-"
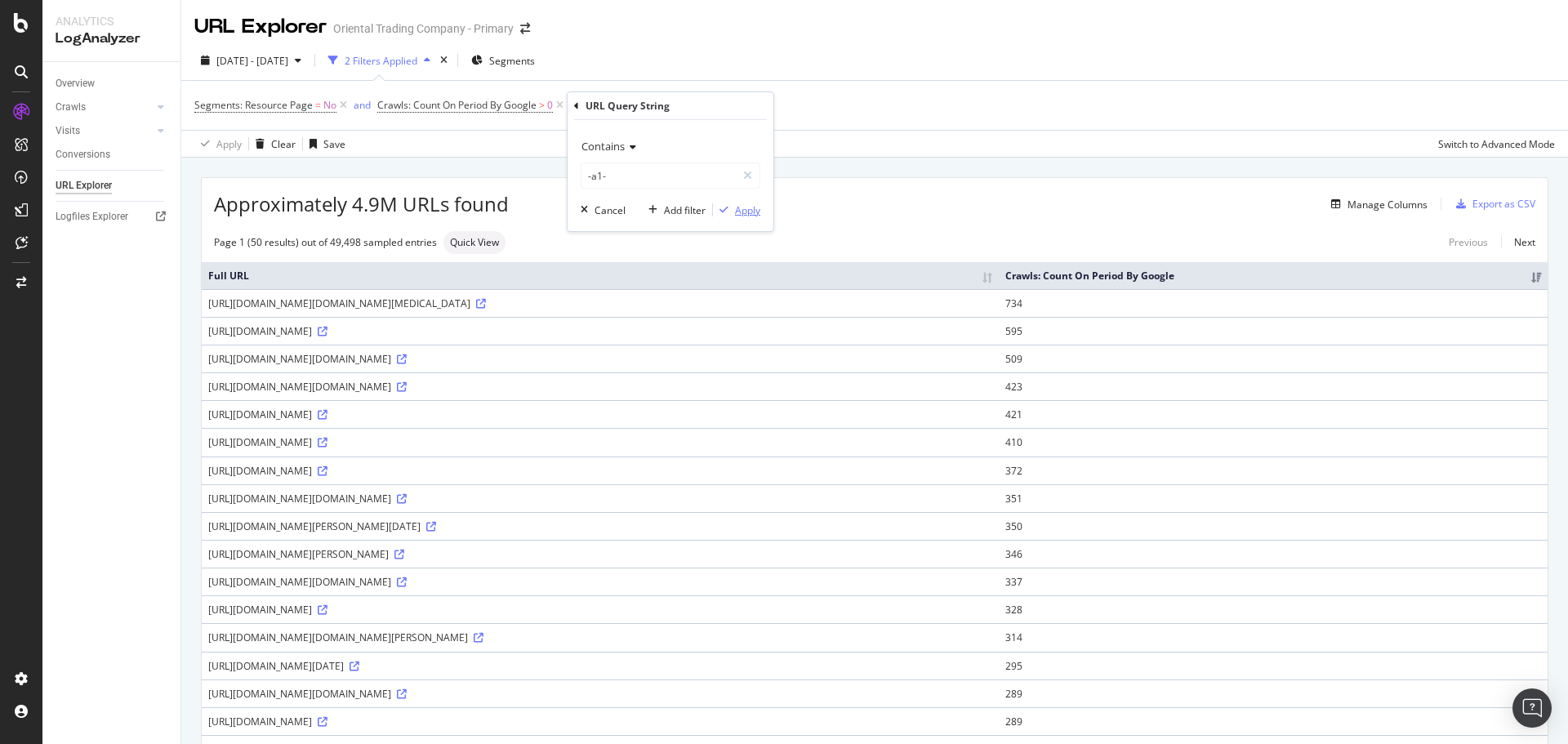
click at [746, 213] on div "Apply" at bounding box center [747, 210] width 26 height 14
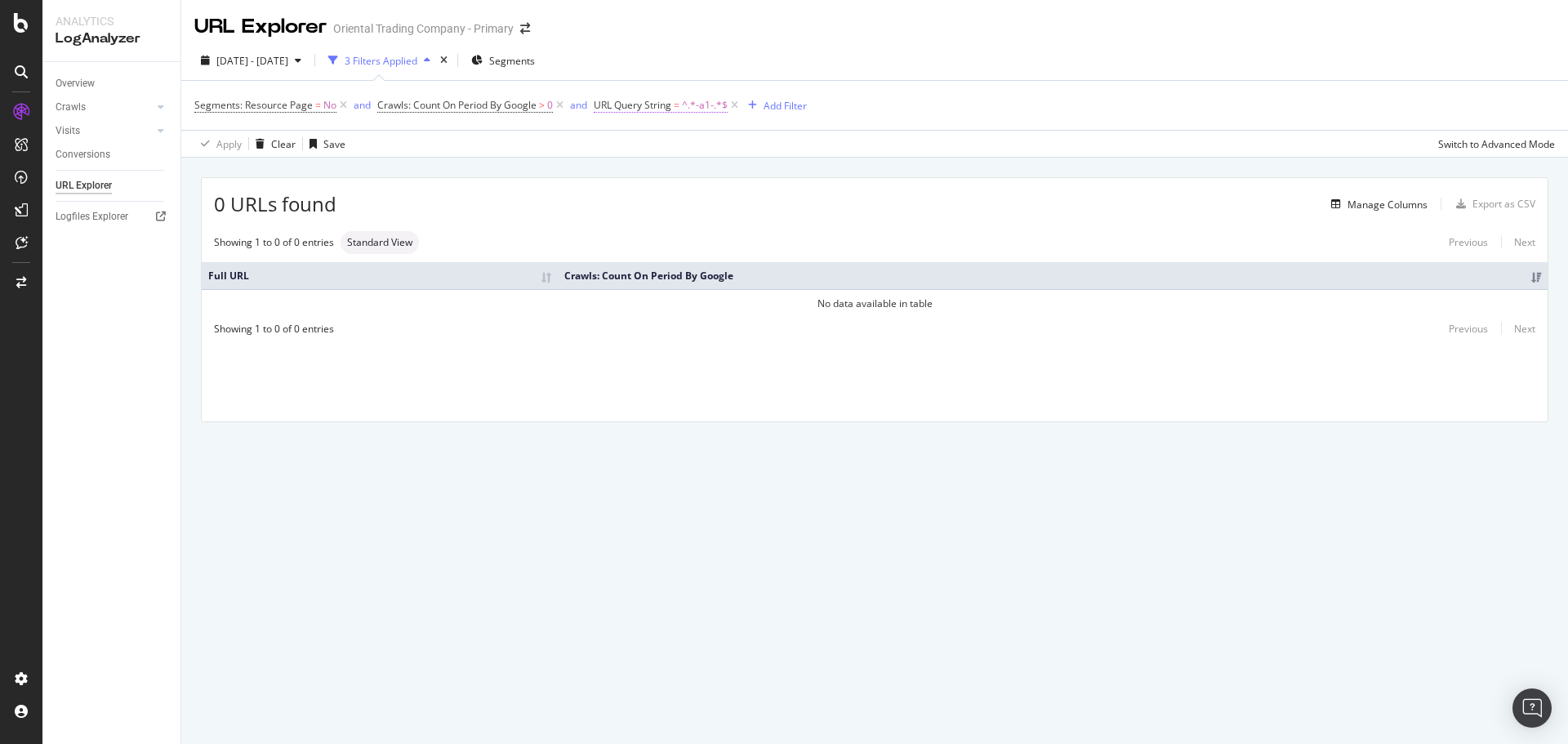
click at [711, 108] on span "^.*-a1-.*$" at bounding box center [705, 106] width 46 height 23
click at [658, 148] on icon at bounding box center [658, 145] width 11 height 10
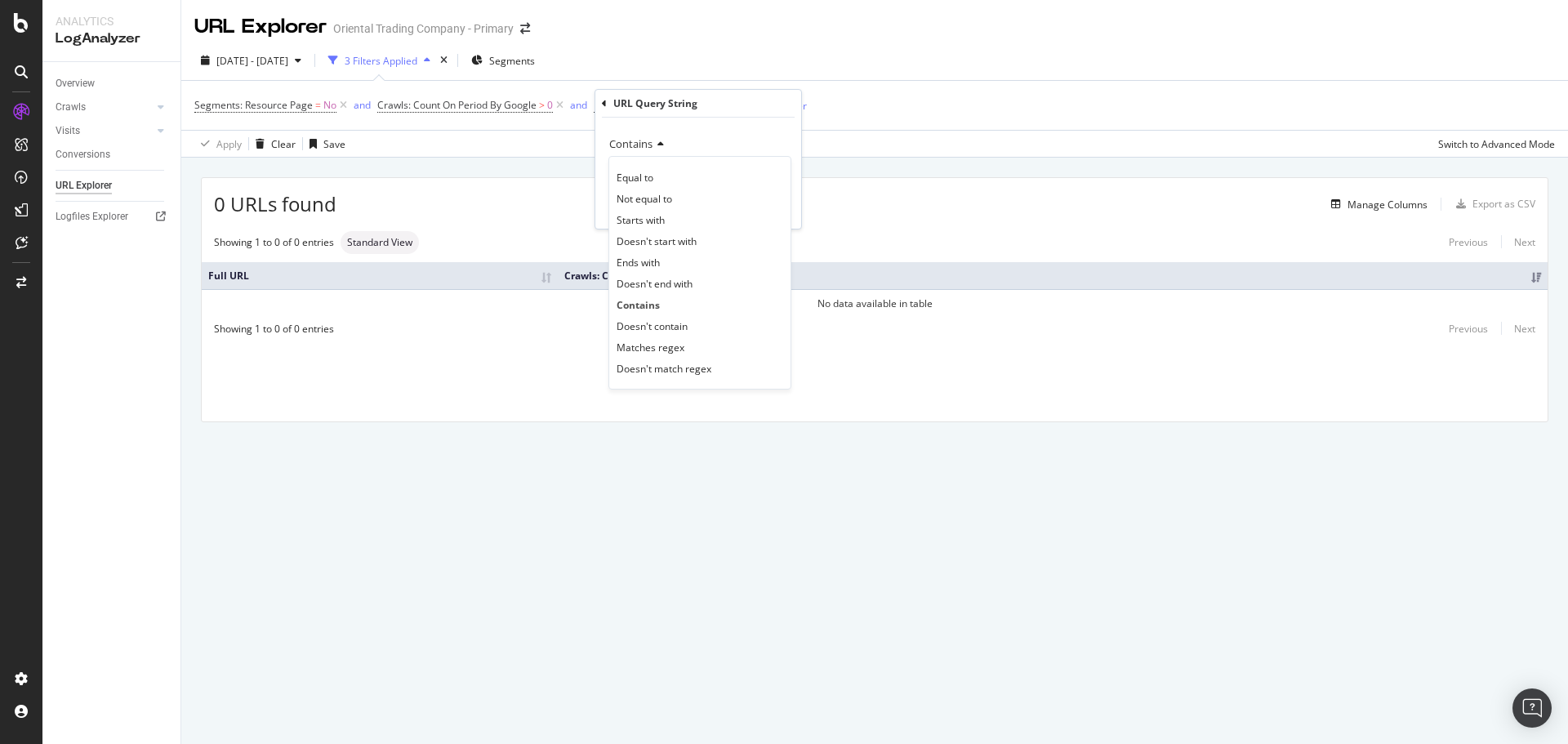
click at [678, 158] on div "Equal to Not equal to Starts with Doesn't start with Ends with Doesn't end with…" at bounding box center [699, 272] width 183 height 233
click at [742, 147] on div "Contains" at bounding box center [697, 143] width 180 height 26
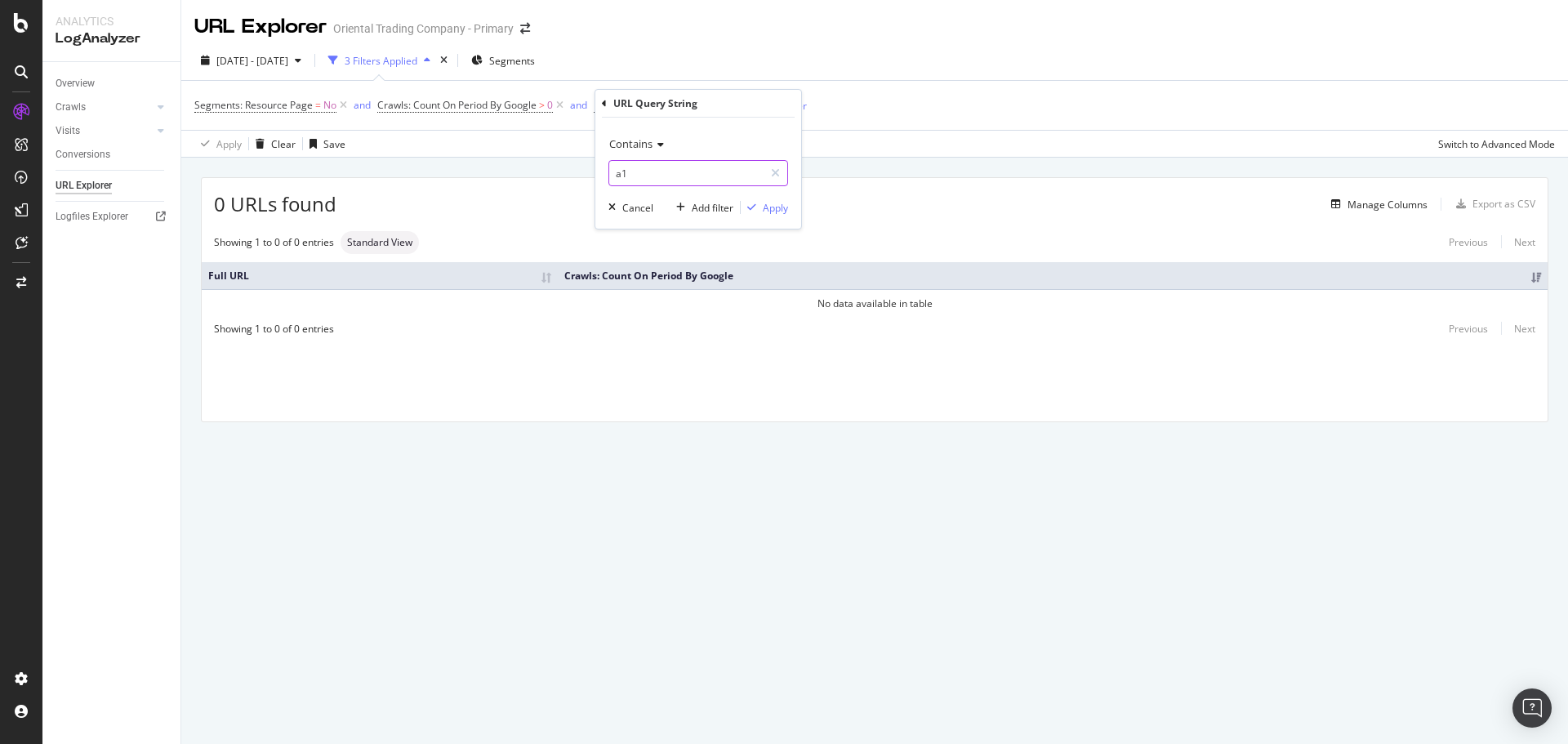
type input "a1"
drag, startPoint x: 775, startPoint y: 203, endPoint x: 769, endPoint y: 209, distance: 8.5
click at [774, 203] on div "Apply" at bounding box center [774, 207] width 26 height 14
